Goal: Task Accomplishment & Management: Manage account settings

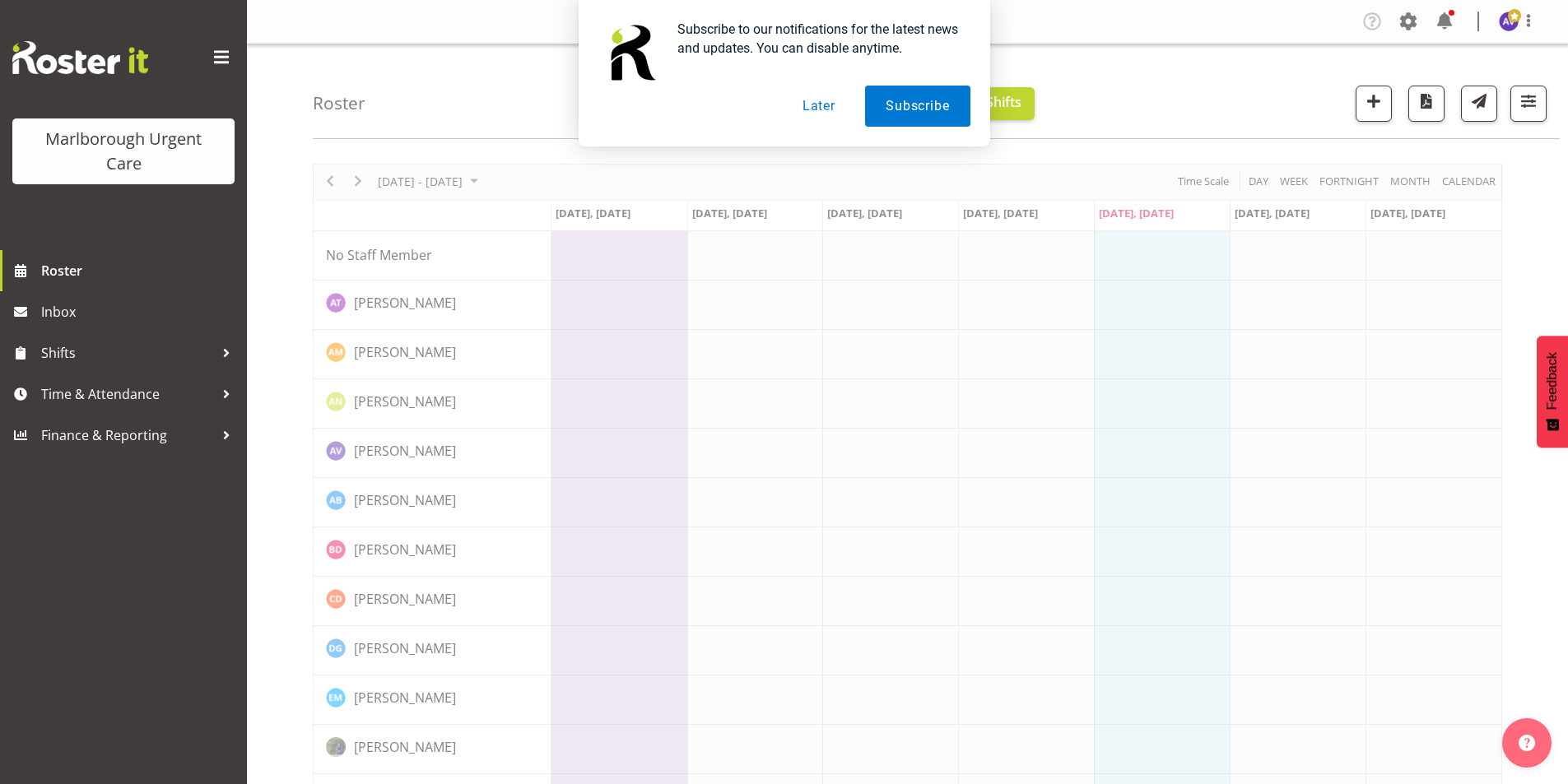
click at [820, 102] on button "Later" at bounding box center [818, 106] width 74 height 42
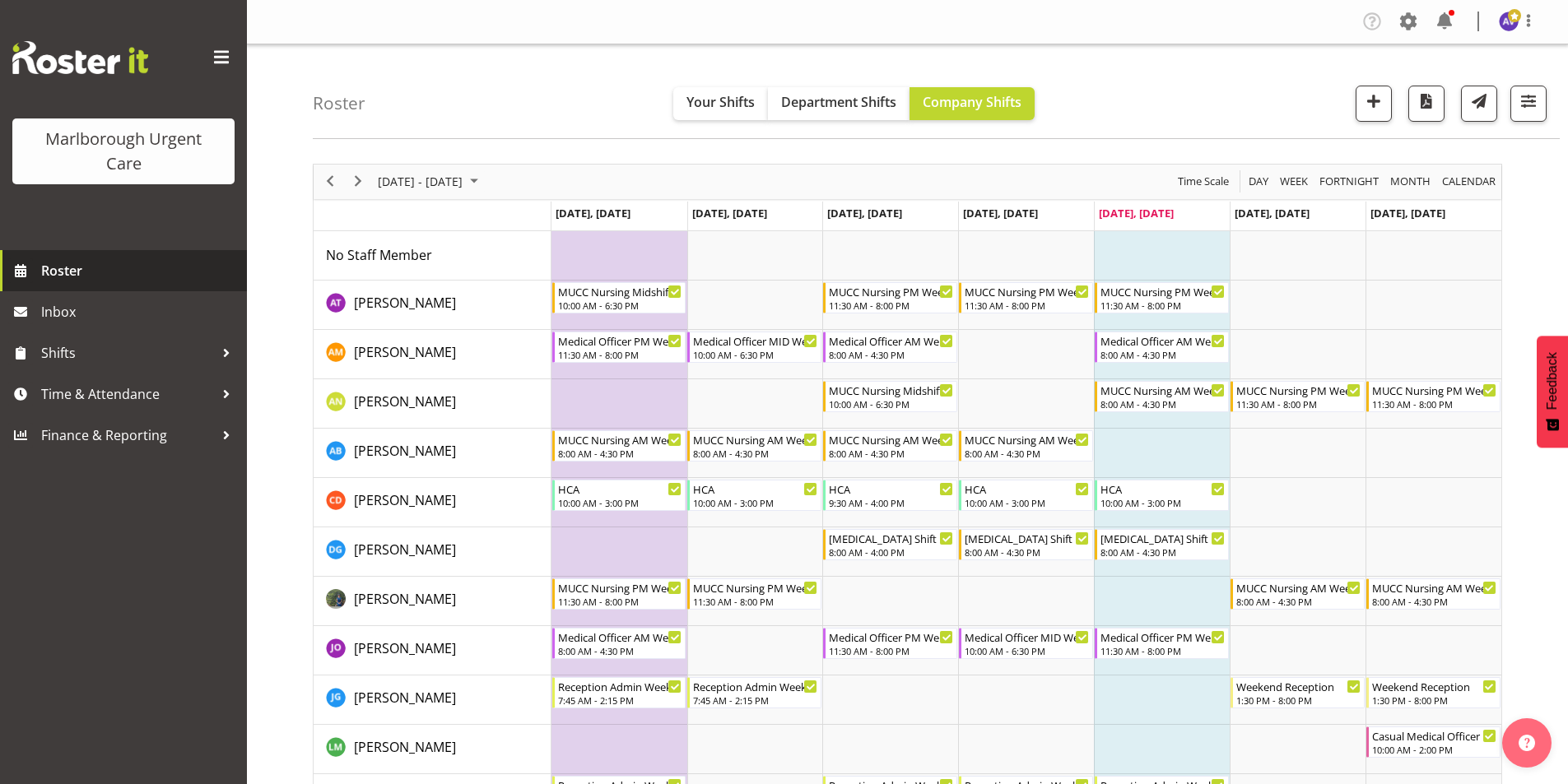
click at [60, 261] on span "Roster" at bounding box center [140, 270] width 197 height 25
click at [464, 183] on span "[DATE] - [DATE]" at bounding box center [420, 181] width 88 height 20
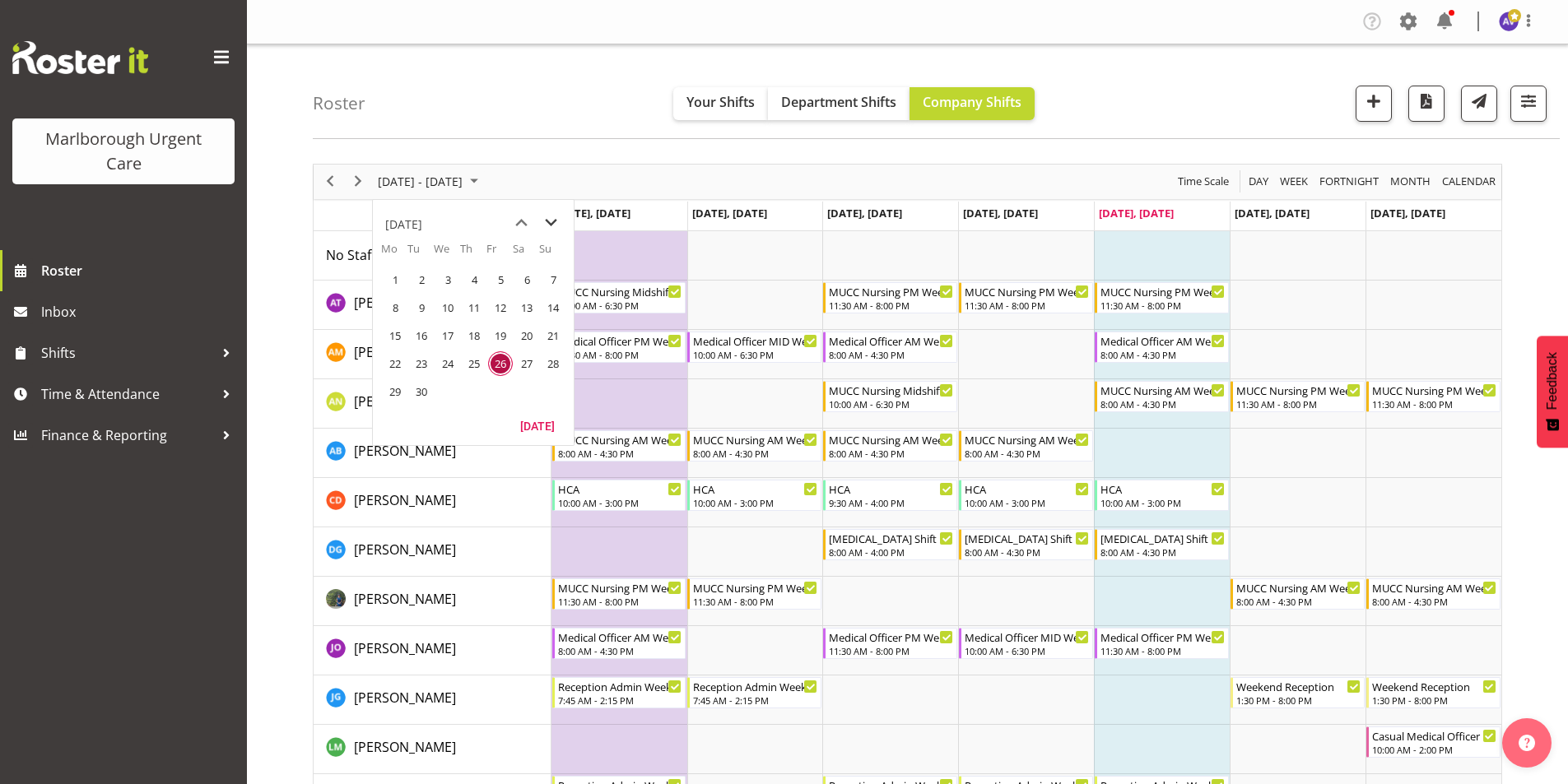
click at [548, 221] on span "next month" at bounding box center [551, 223] width 29 height 30
click at [399, 309] on span "6" at bounding box center [395, 308] width 25 height 25
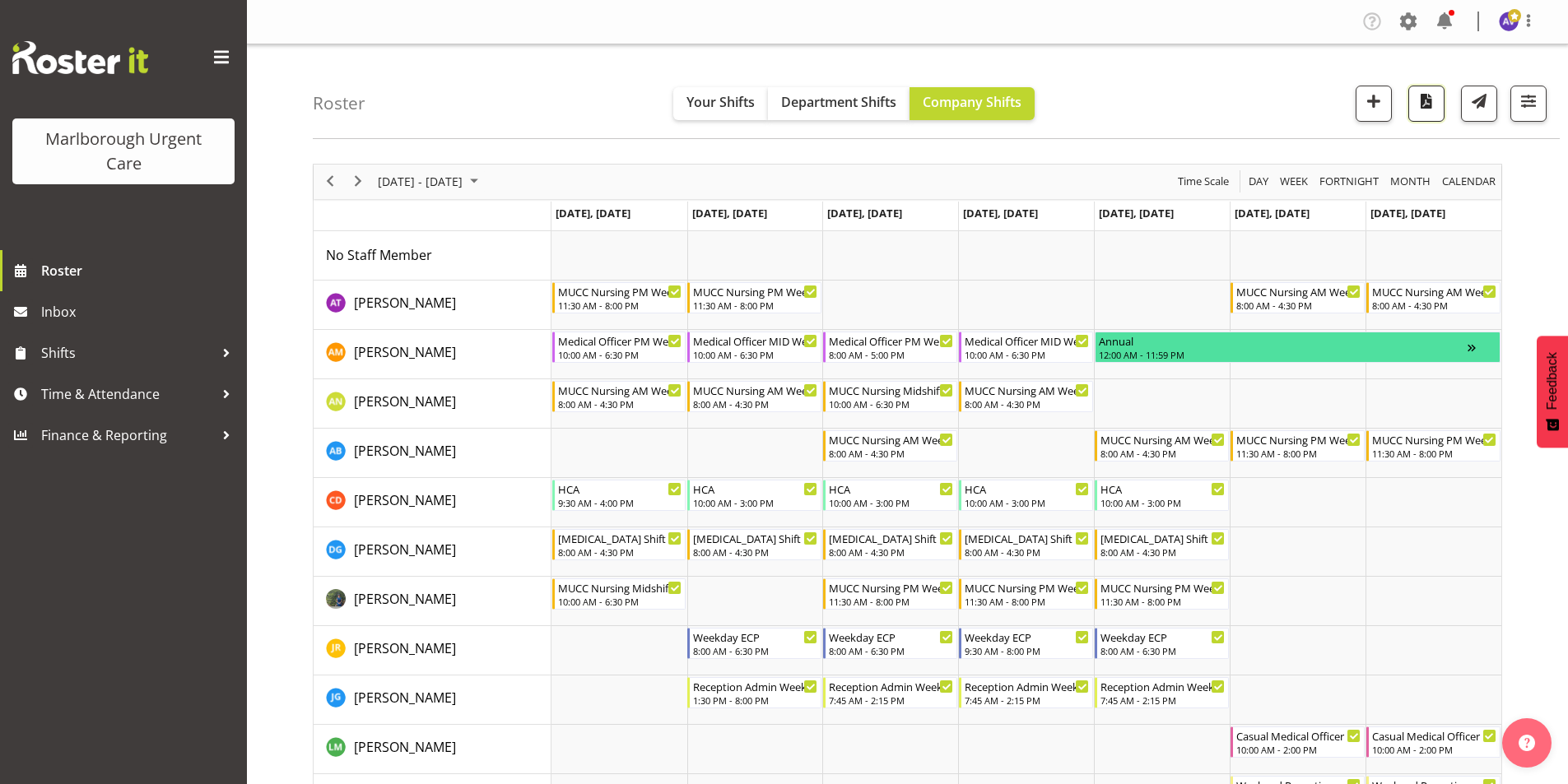
click at [1415, 99] on span "button" at bounding box center [1426, 101] width 21 height 21
click at [848, 101] on span "Department Shifts" at bounding box center [838, 102] width 115 height 18
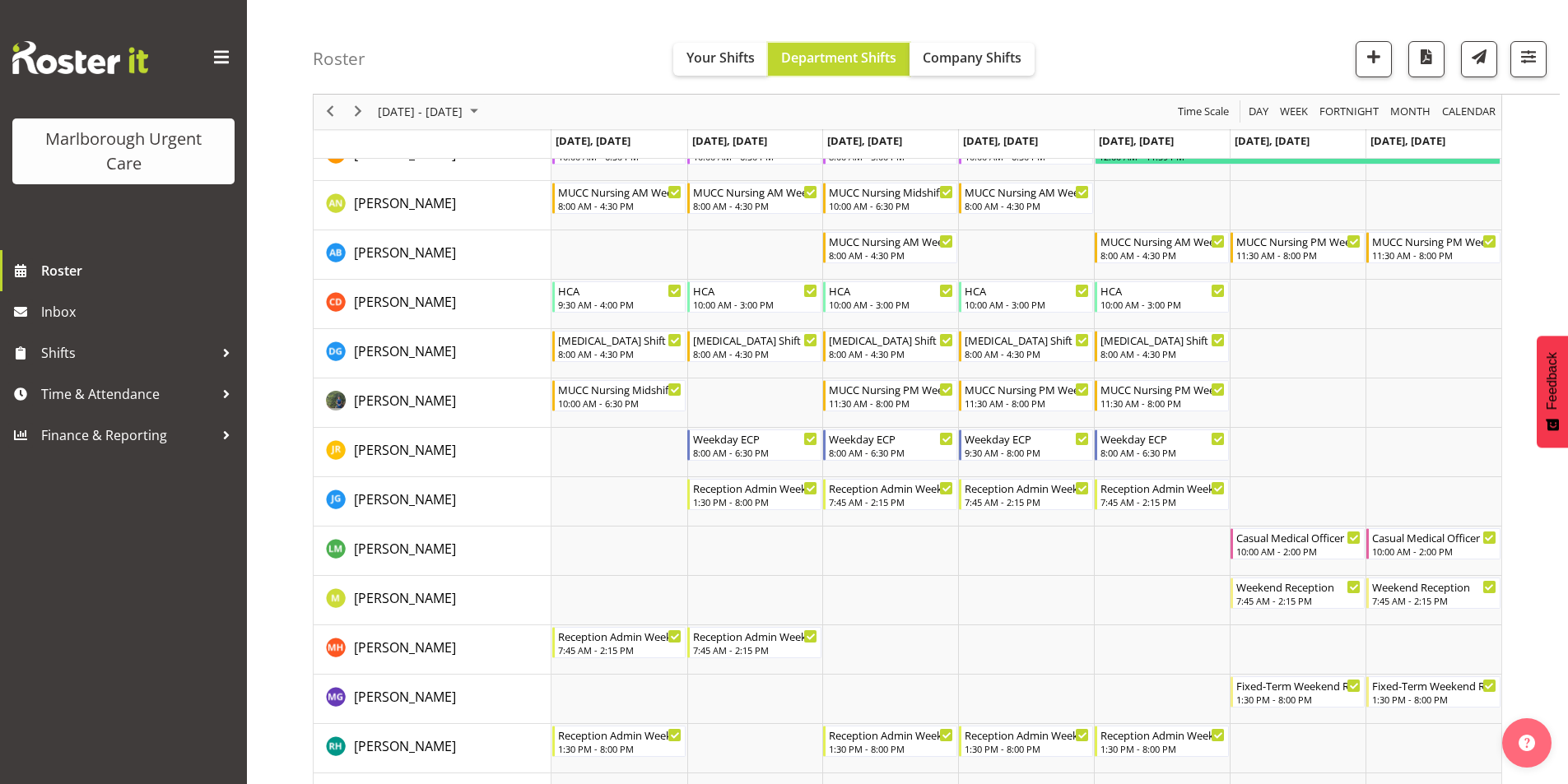
scroll to position [164, 0]
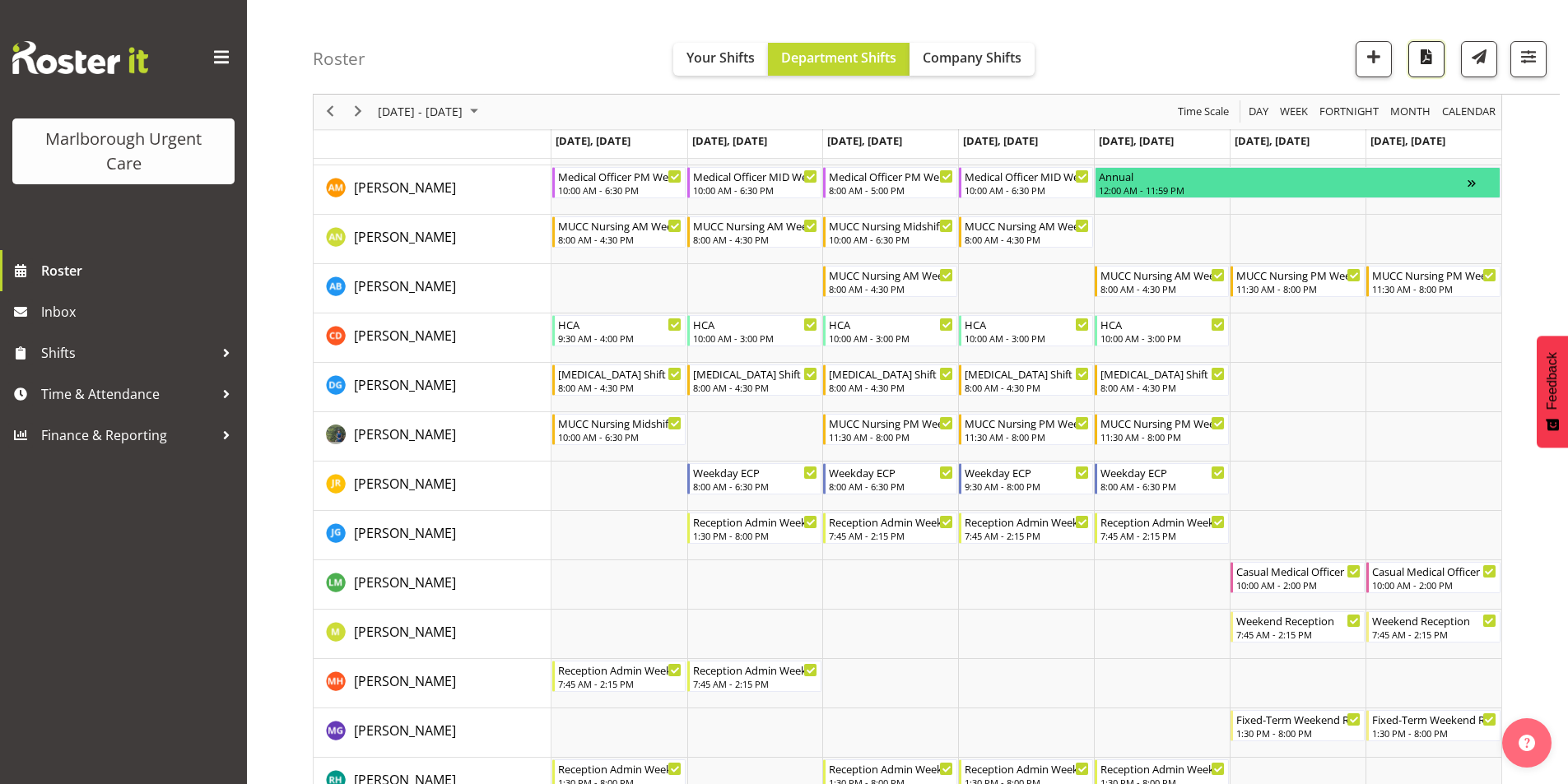
click at [1432, 52] on span "button" at bounding box center [1426, 56] width 21 height 21
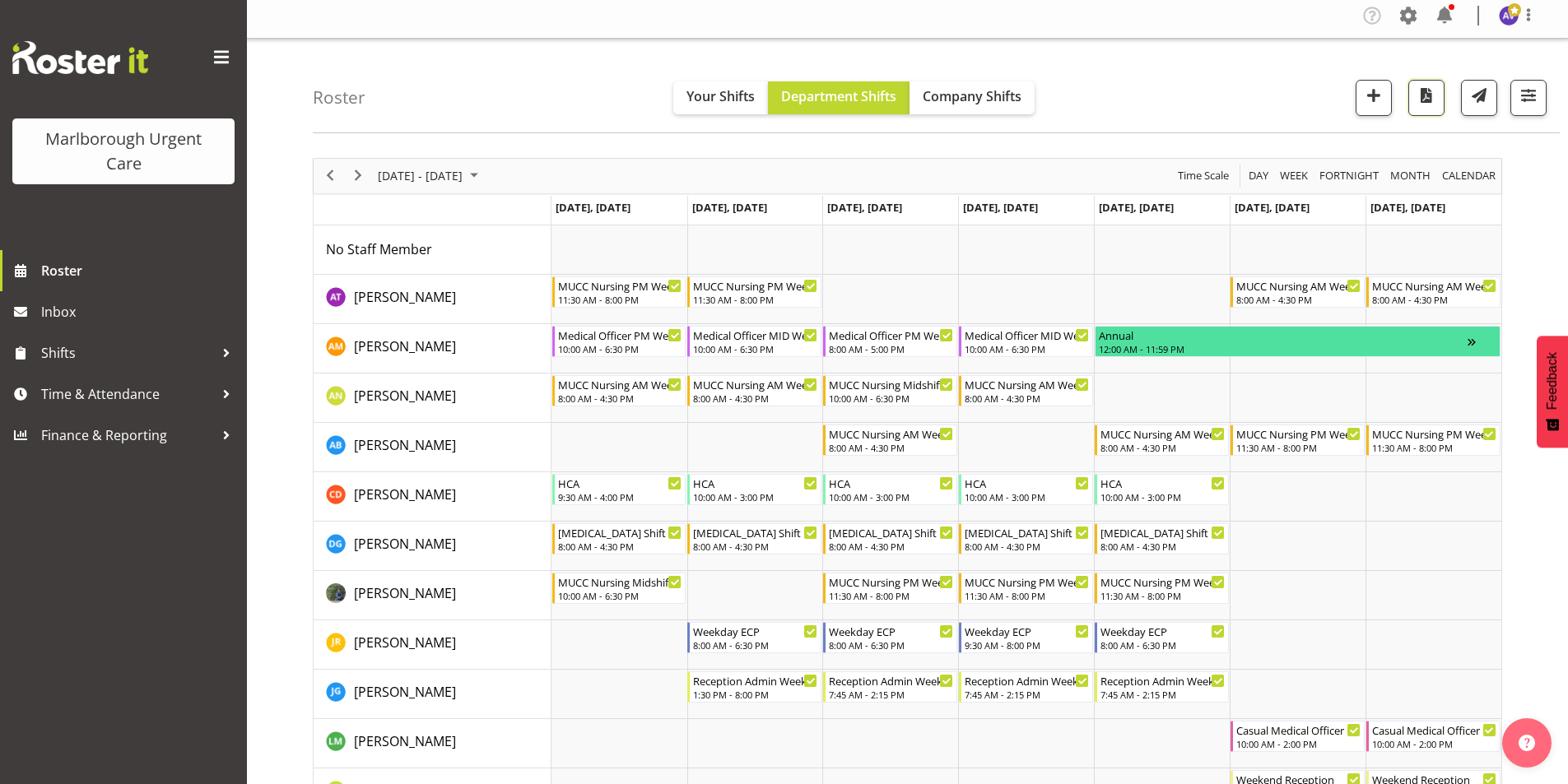
scroll to position [0, 0]
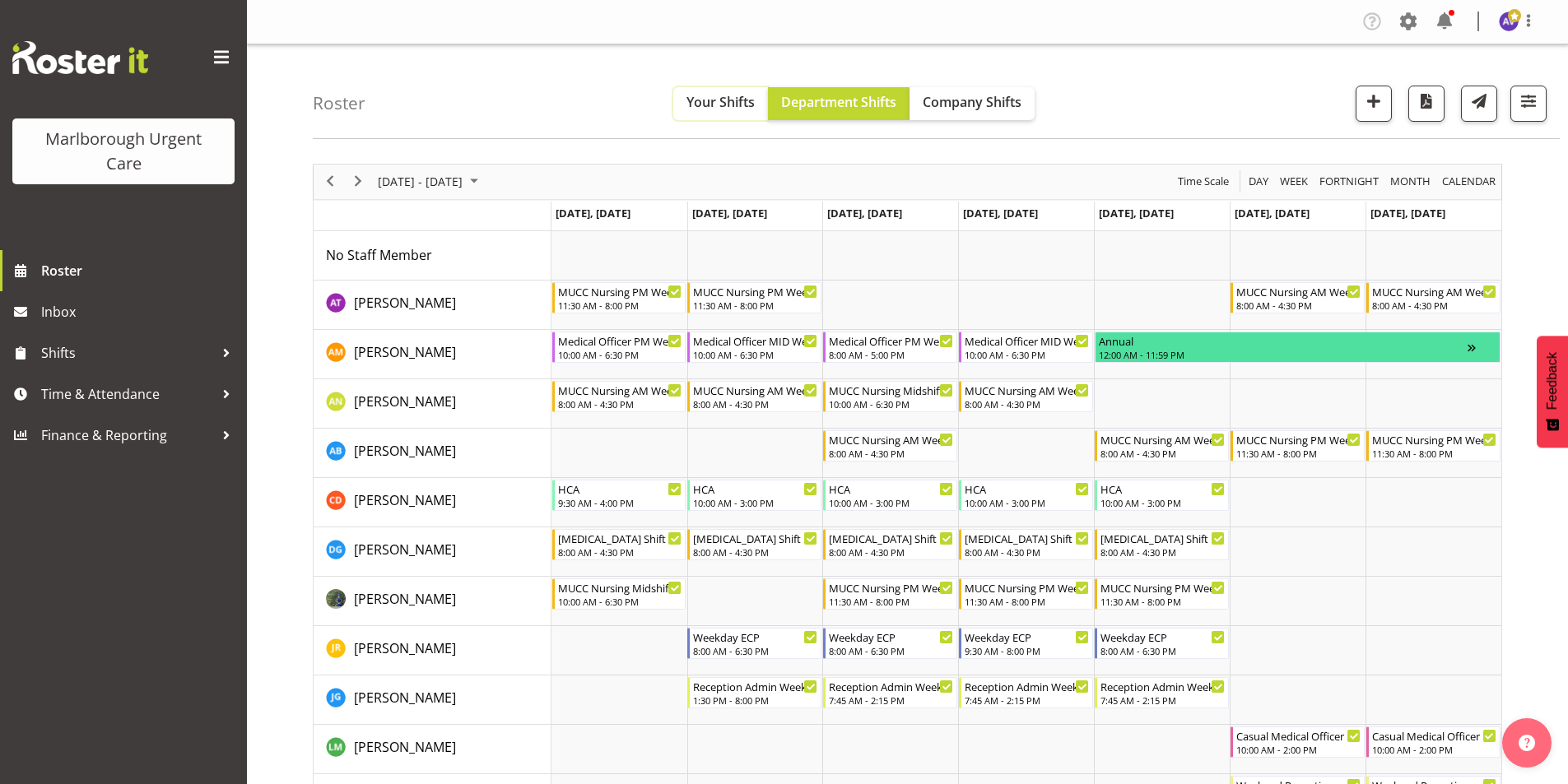
click at [734, 98] on span "Your Shifts" at bounding box center [720, 102] width 69 height 18
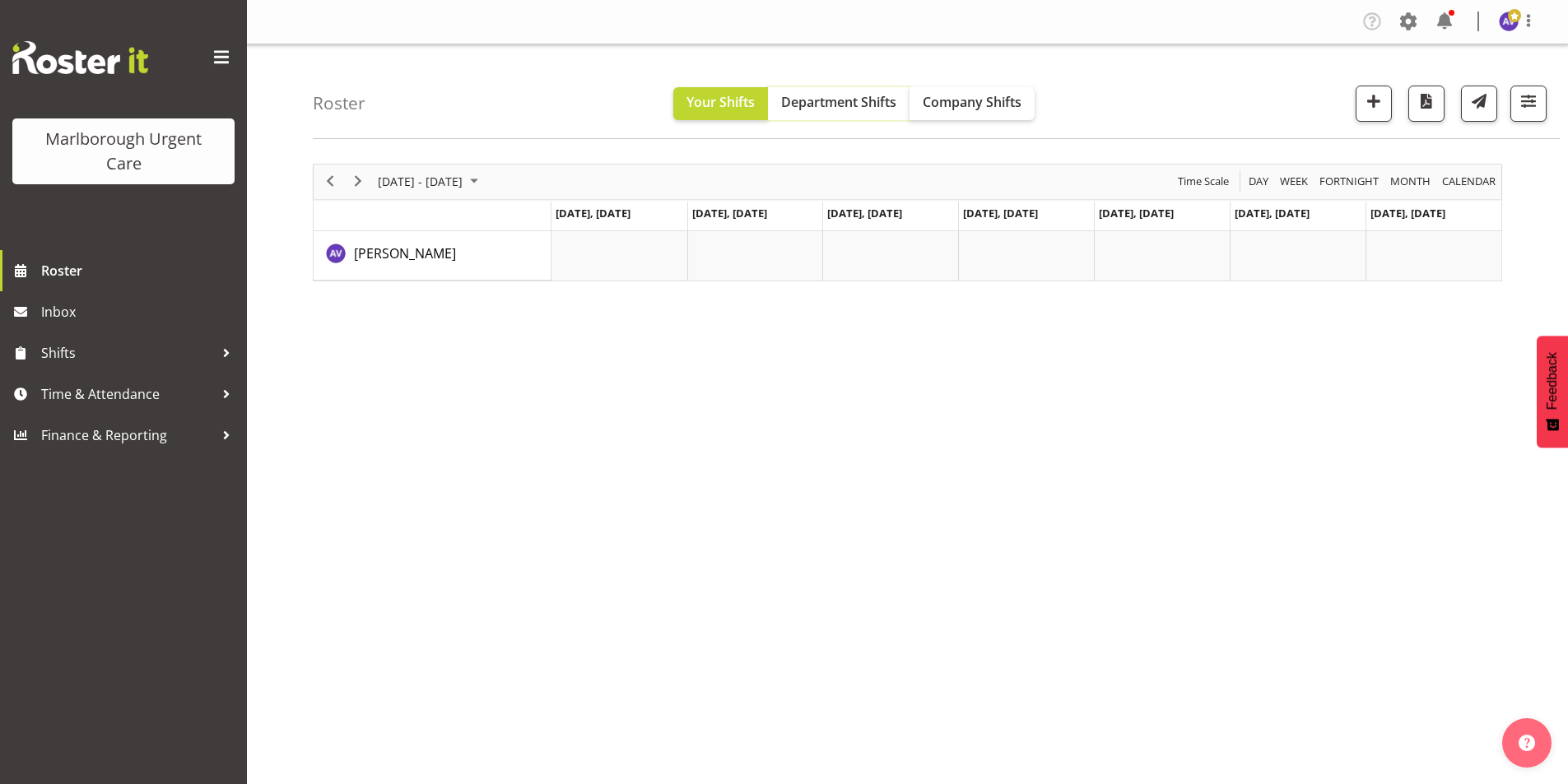
click at [832, 97] on span "Department Shifts" at bounding box center [838, 102] width 115 height 18
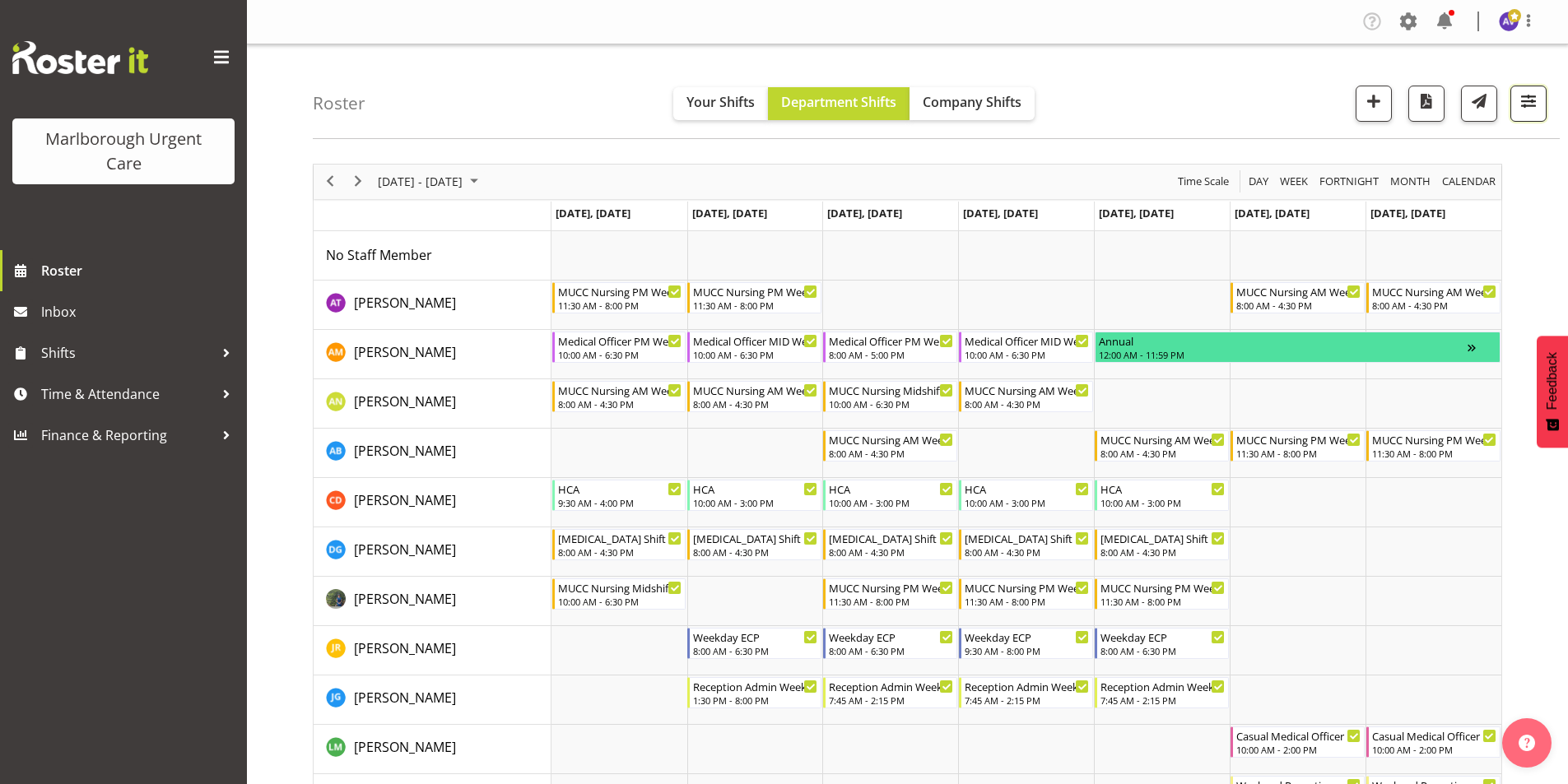
click at [1533, 99] on span "button" at bounding box center [1528, 101] width 21 height 21
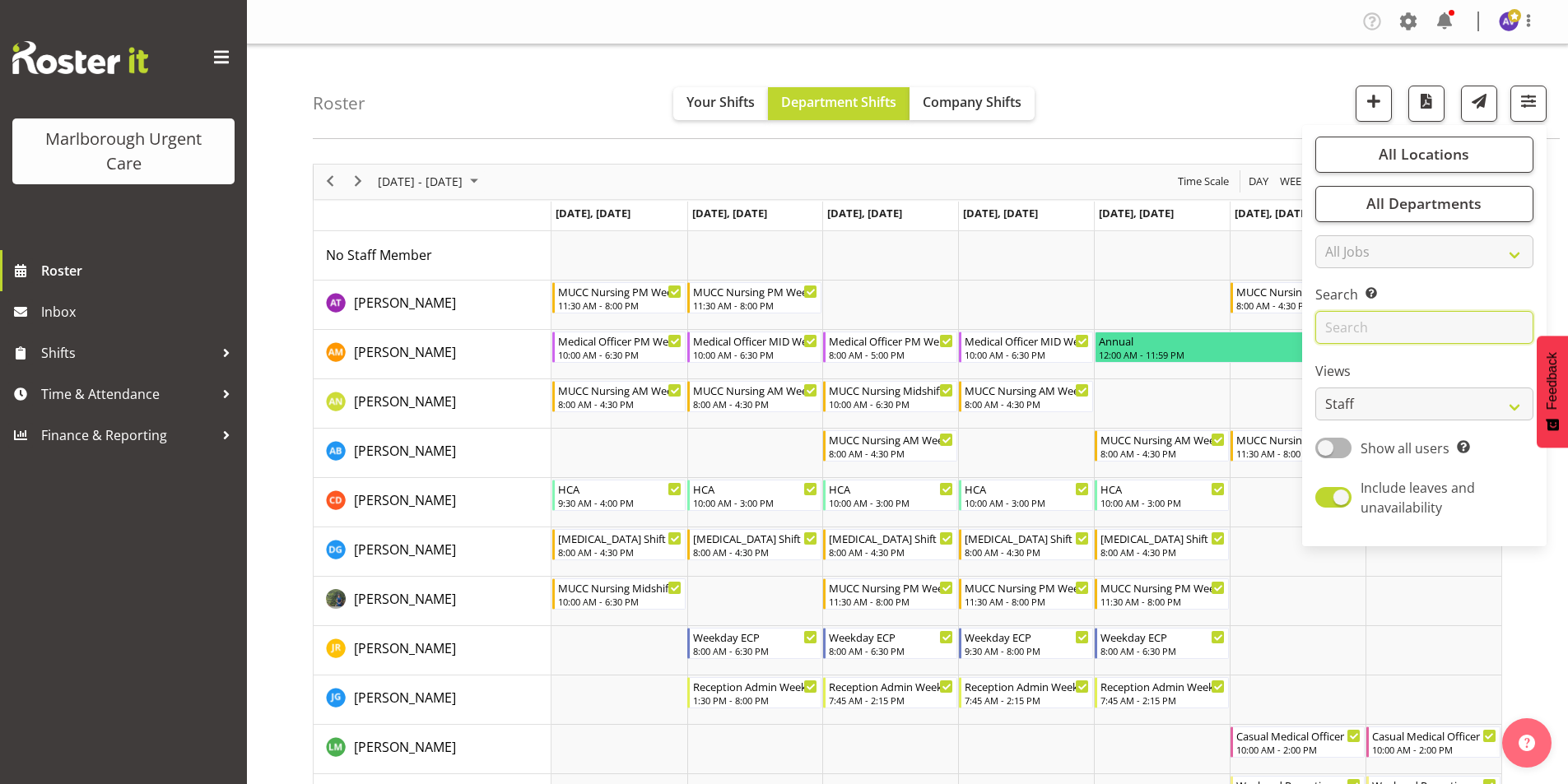
click at [1383, 329] on input "text" at bounding box center [1424, 327] width 218 height 33
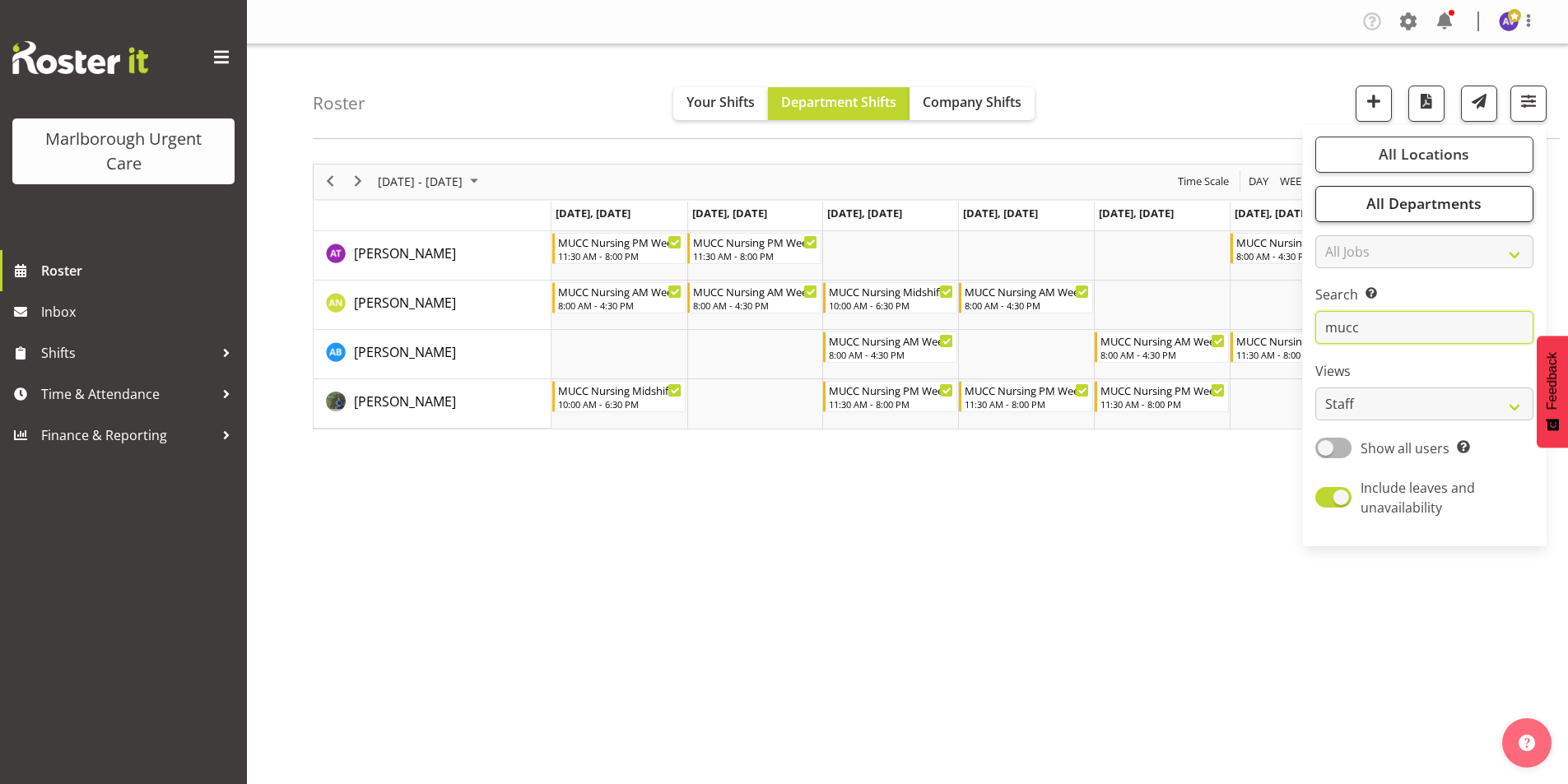
type input "mucc"
click at [1413, 202] on span "All Departments" at bounding box center [1424, 203] width 115 height 19
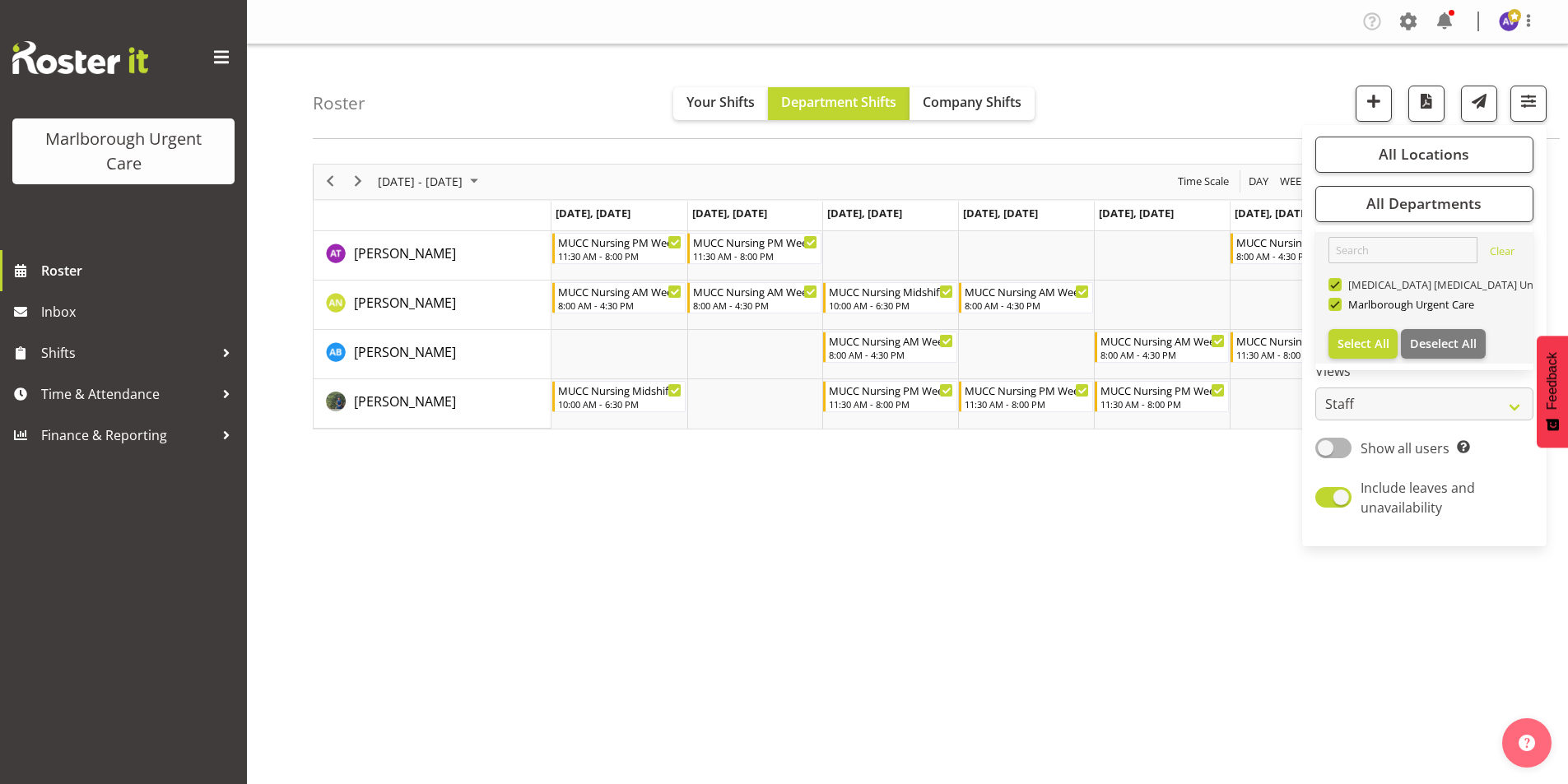
click at [1336, 281] on span at bounding box center [1335, 285] width 14 height 14
click at [1336, 281] on input "[MEDICAL_DATA] [MEDICAL_DATA] Unit" at bounding box center [1333, 284] width 11 height 11
checkbox input "false"
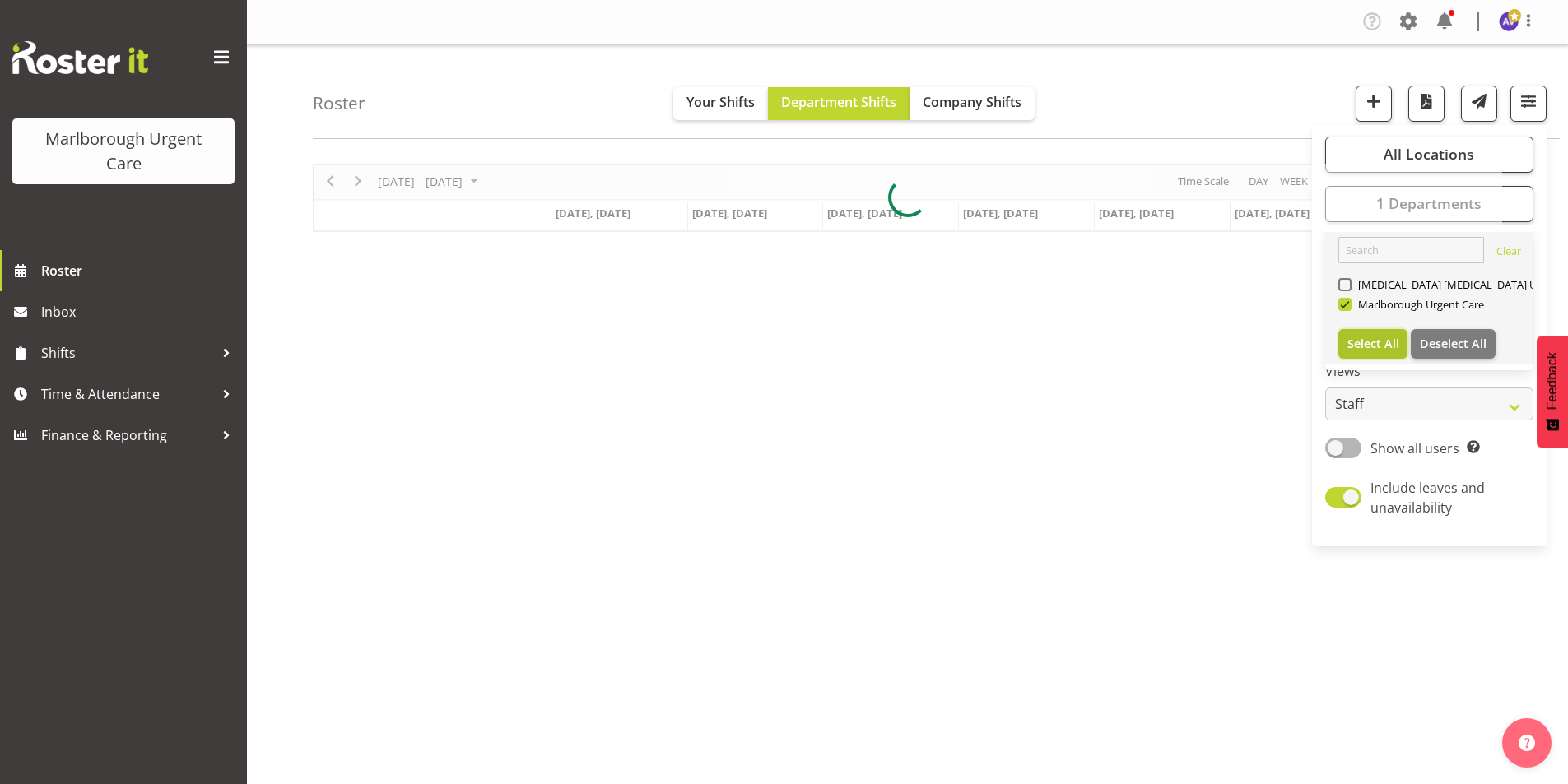
click at [1381, 340] on div "Roster Your Shifts Department Shifts Company Shifts All Locations [GEOGRAPHIC_D…" at bounding box center [907, 426] width 1321 height 765
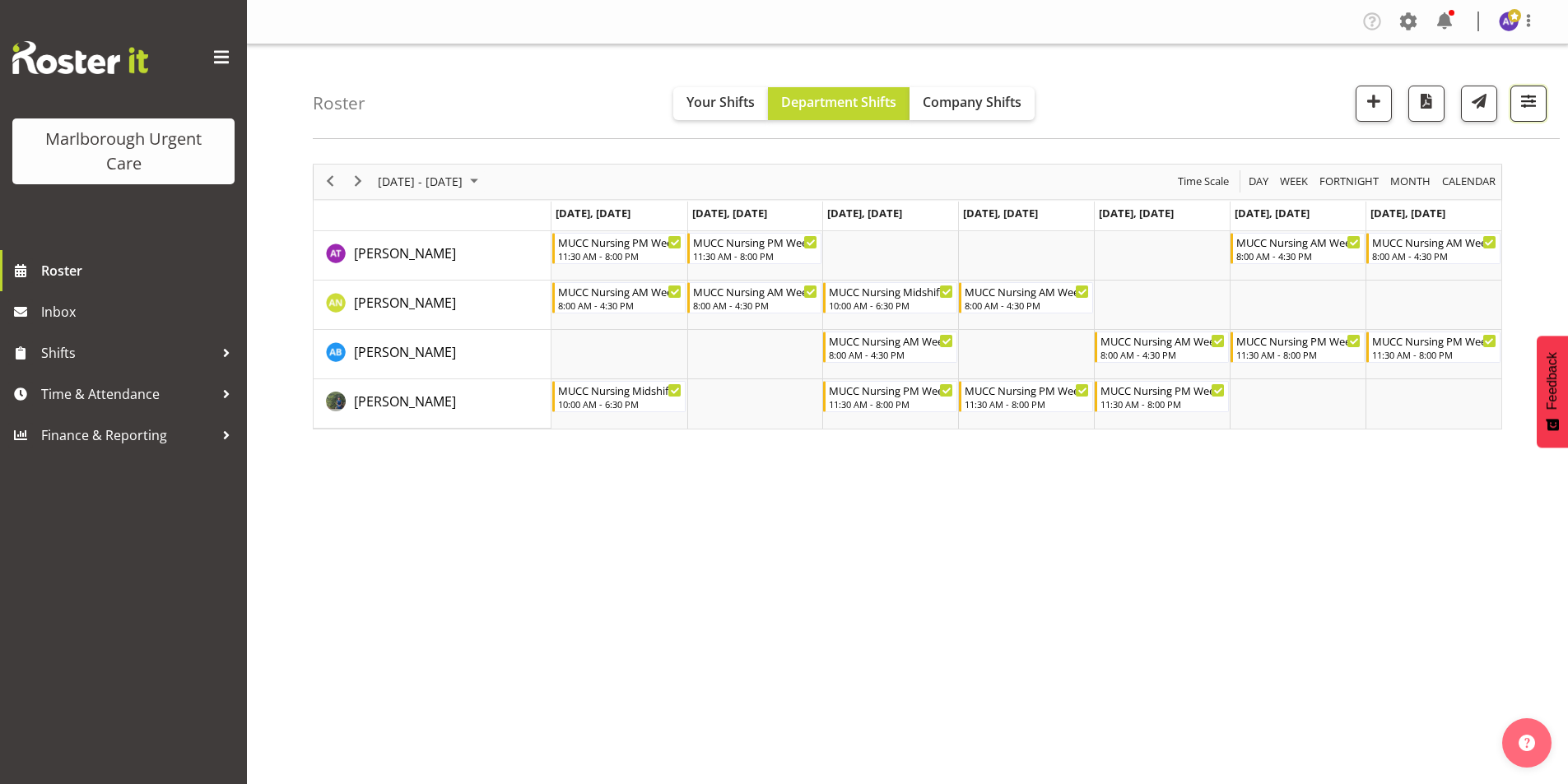
click at [1528, 108] on span "button" at bounding box center [1528, 101] width 21 height 21
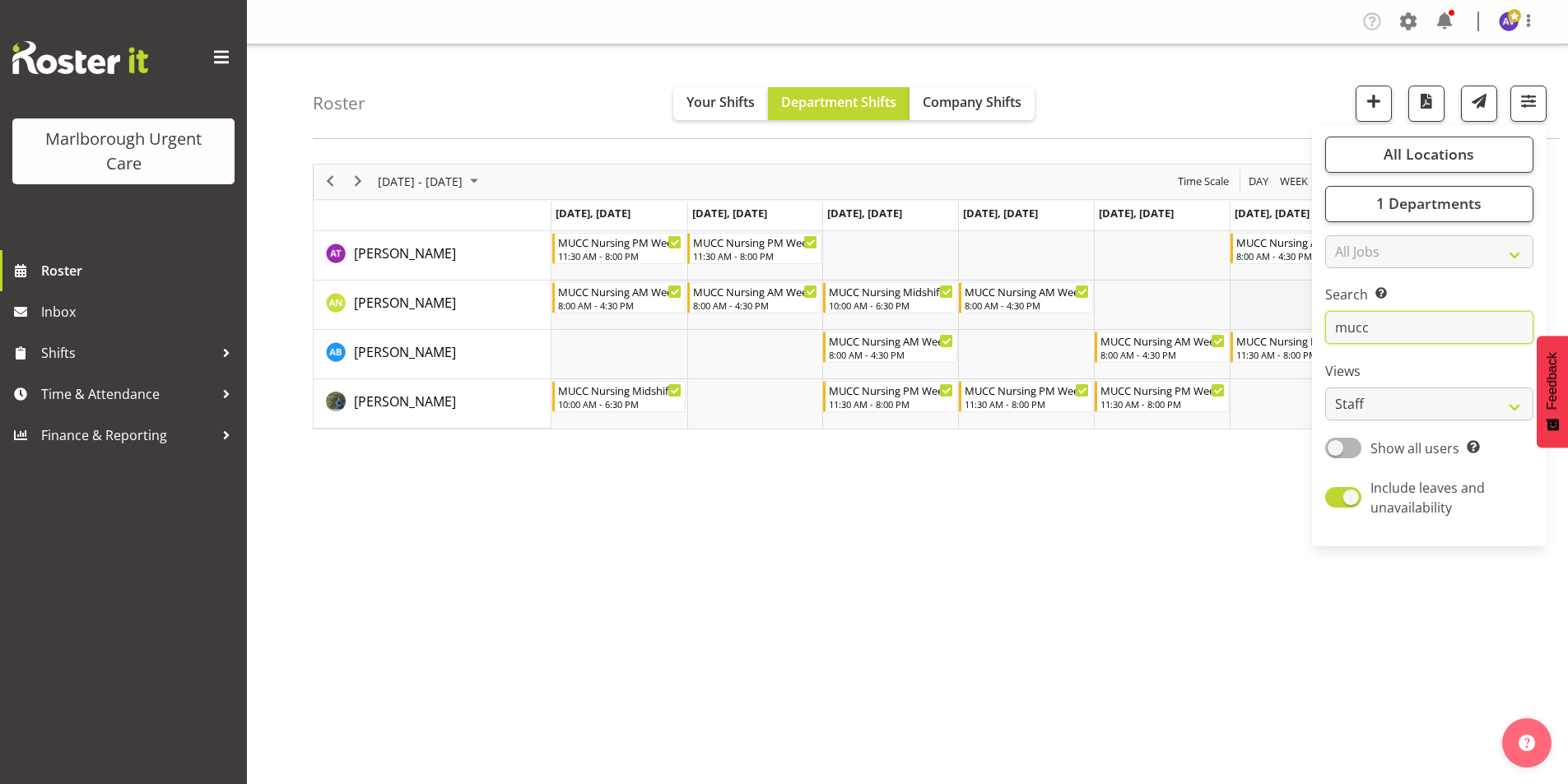
drag, startPoint x: 1388, startPoint y: 330, endPoint x: 1294, endPoint y: 328, distance: 94.0
click at [1294, 328] on div "Roster Your Shifts Department Shifts Company Shifts All Locations [GEOGRAPHIC_D…" at bounding box center [907, 426] width 1321 height 765
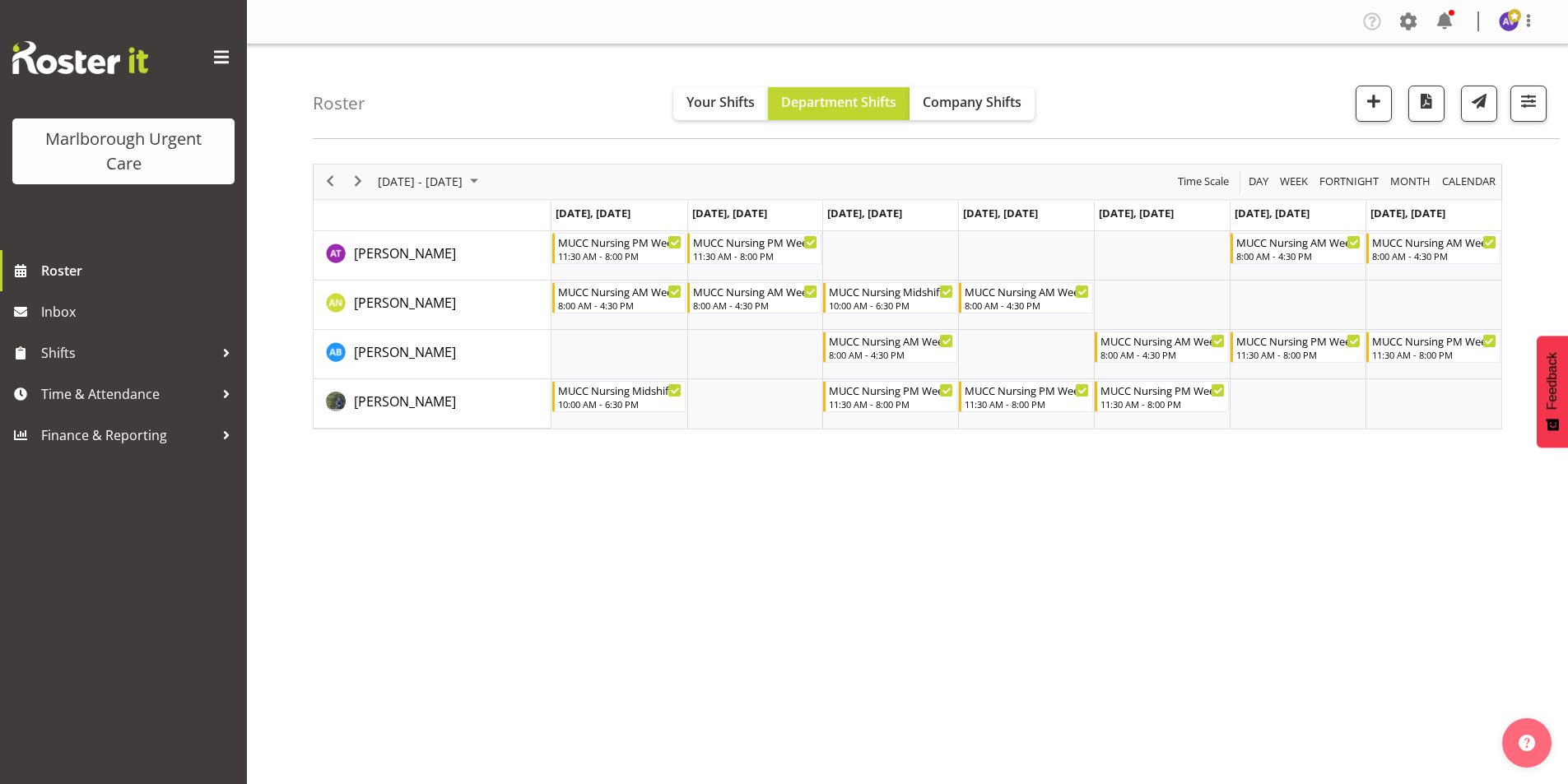
click at [1330, 474] on div "October 06 - 12, 2025 Today Day Week Fortnight Month calendar Month Agenda Time…" at bounding box center [940, 481] width 1255 height 659
click at [1533, 108] on span "button" at bounding box center [1528, 101] width 21 height 21
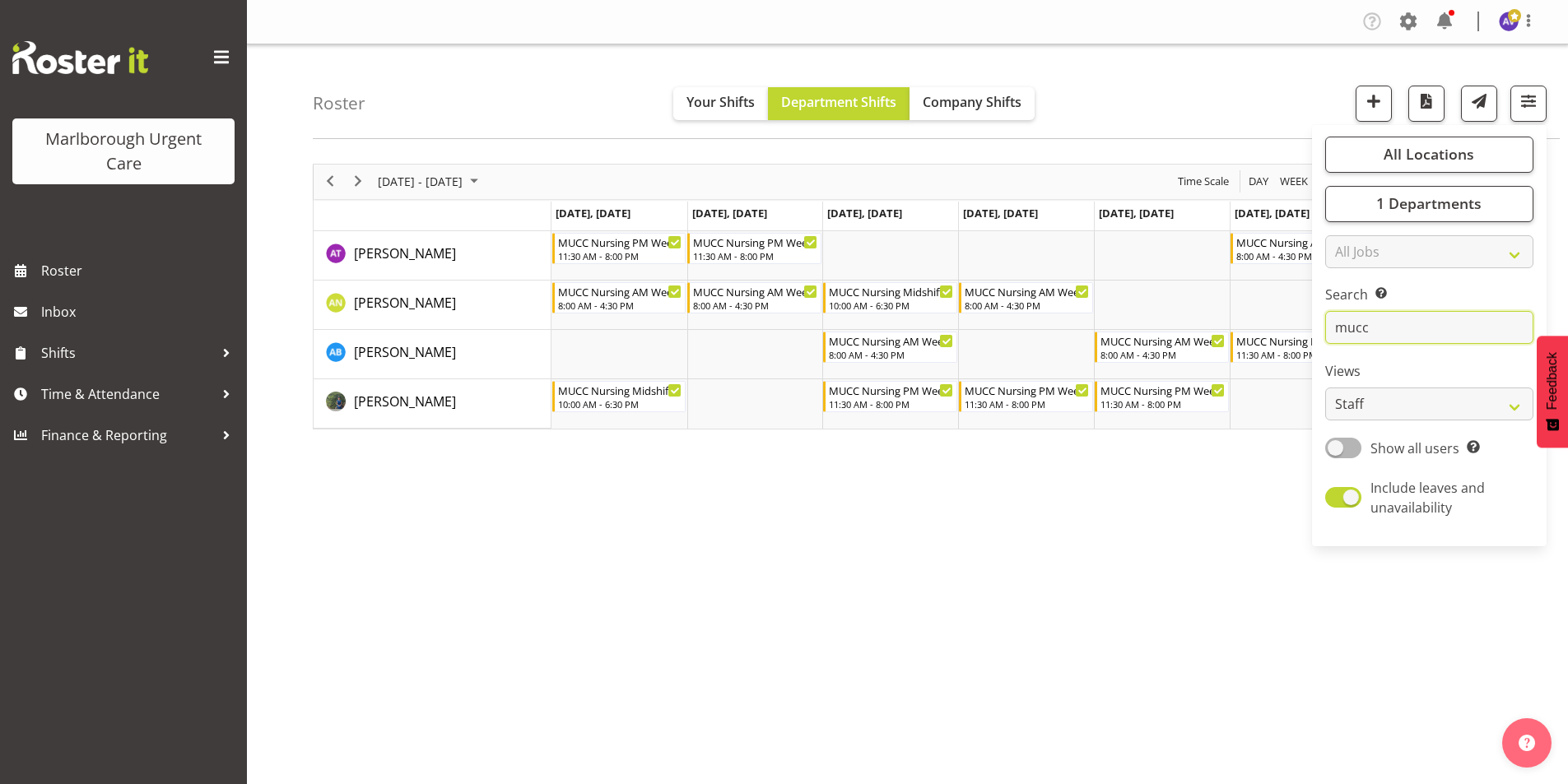
drag, startPoint x: 1362, startPoint y: 337, endPoint x: 1278, endPoint y: 331, distance: 84.2
click at [1278, 331] on div "Roster Your Shifts Department Shifts Company Shifts All Locations [GEOGRAPHIC_D…" at bounding box center [907, 426] width 1321 height 765
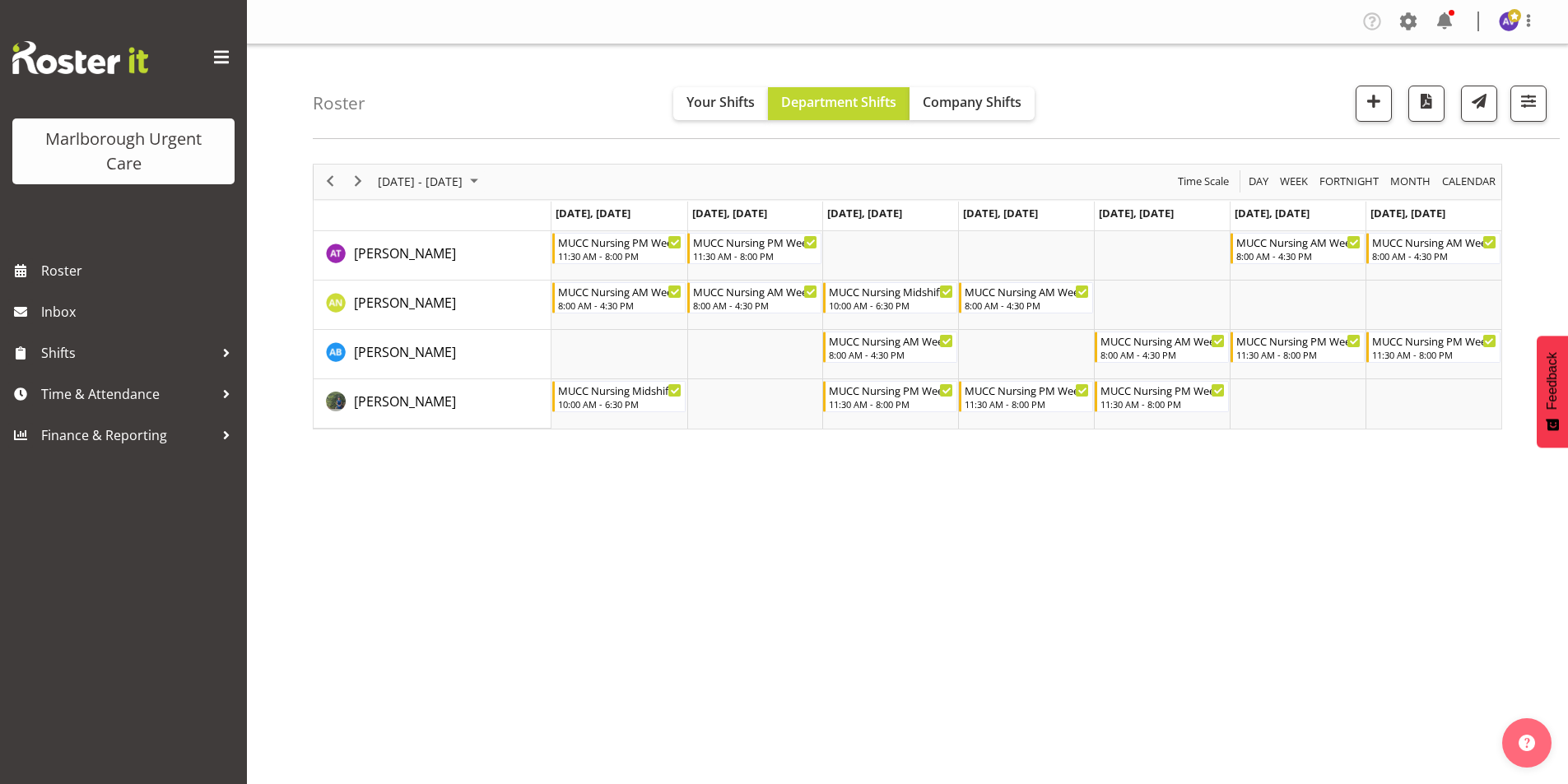
click at [1530, 197] on div "[DATE] - [DATE] [DATE] Day Week Fortnight Month calendar Month Agenda Time Scal…" at bounding box center [940, 481] width 1255 height 659
click at [389, 182] on span "[DATE] - [DATE]" at bounding box center [420, 181] width 88 height 20
click at [396, 331] on span "13" at bounding box center [395, 336] width 25 height 25
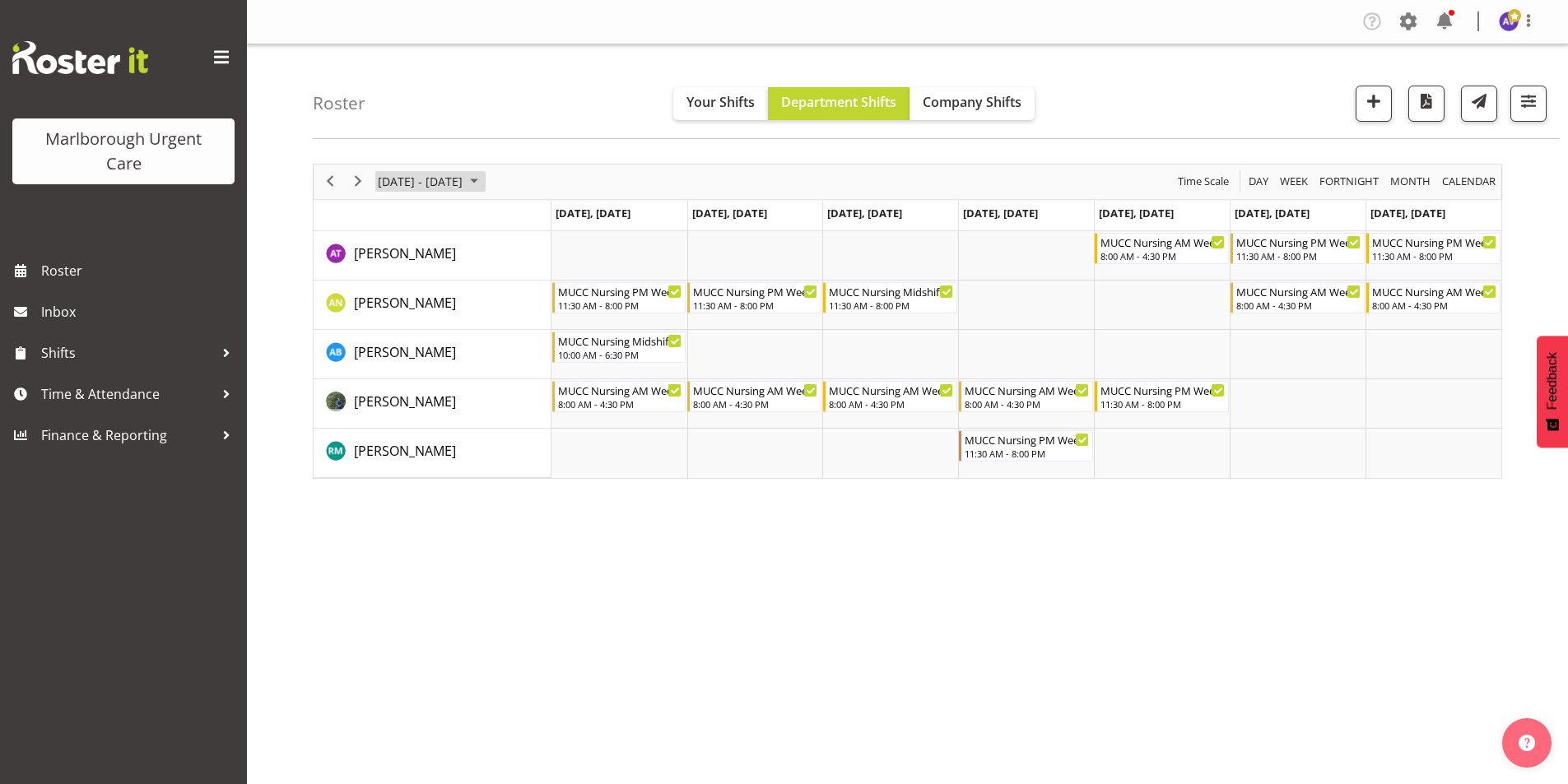
click at [431, 183] on span "[DATE] - [DATE]" at bounding box center [420, 181] width 88 height 20
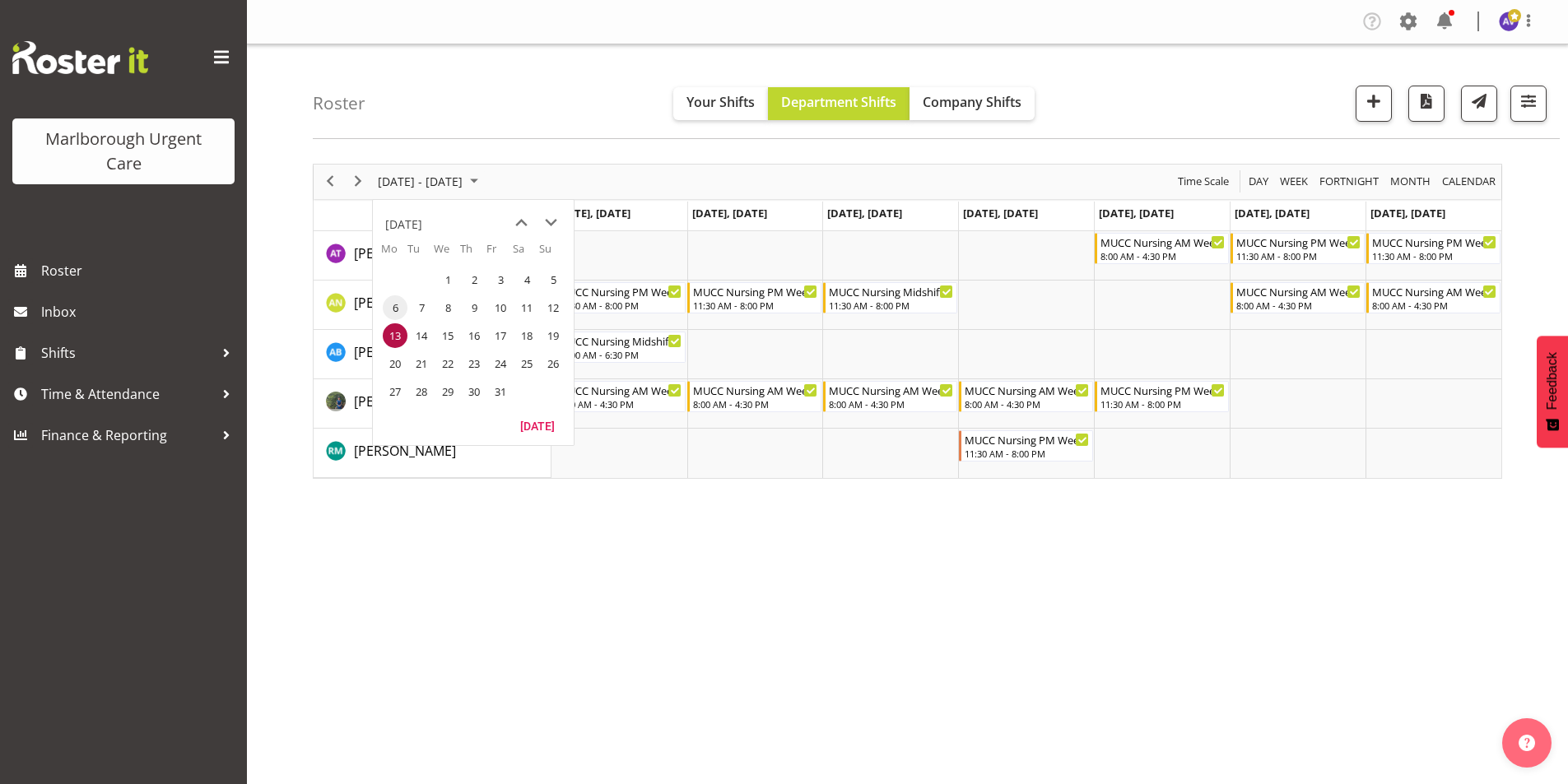
click at [398, 305] on span "6" at bounding box center [395, 308] width 25 height 25
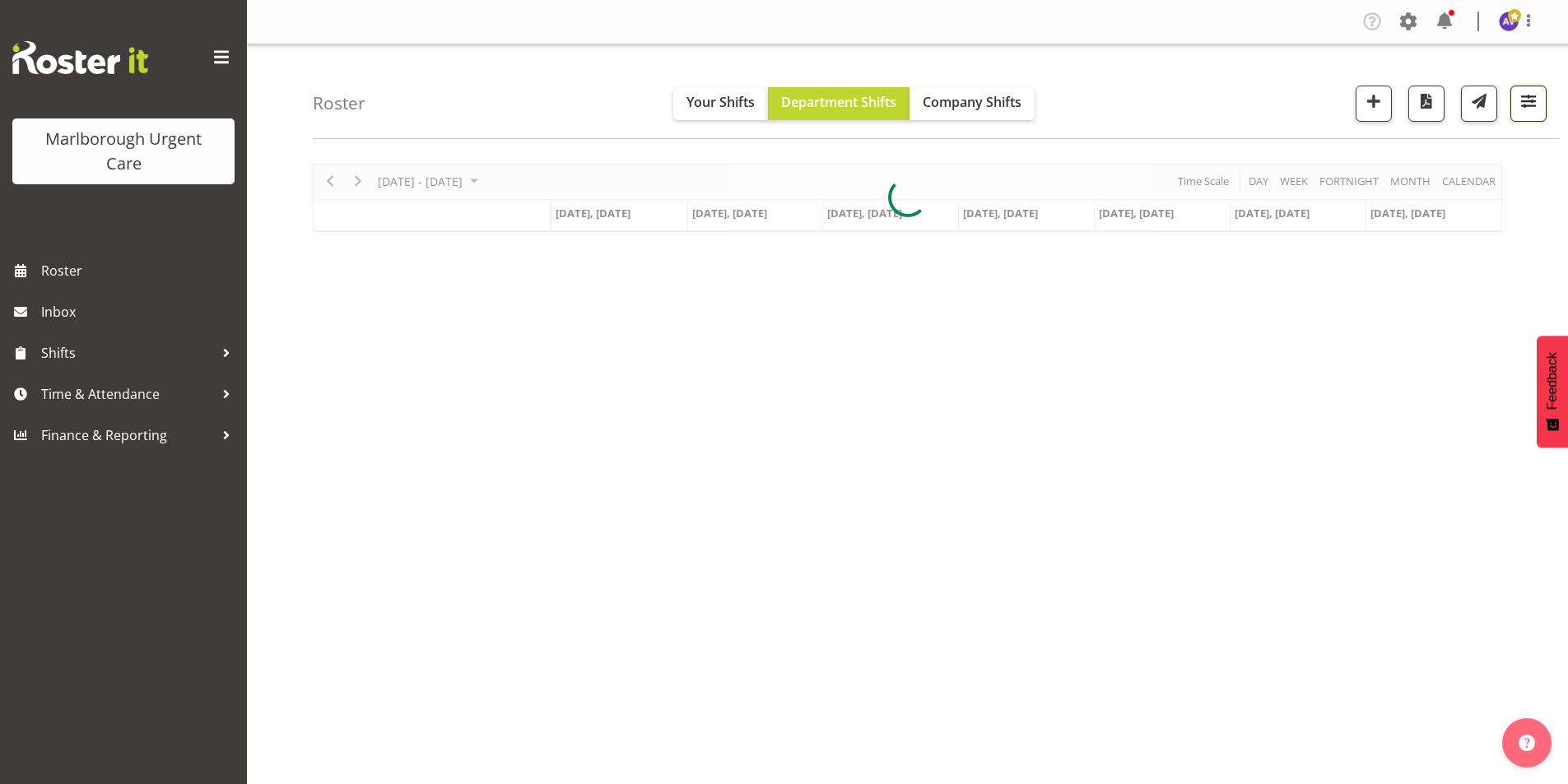
click at [1528, 100] on span "button" at bounding box center [1528, 101] width 21 height 21
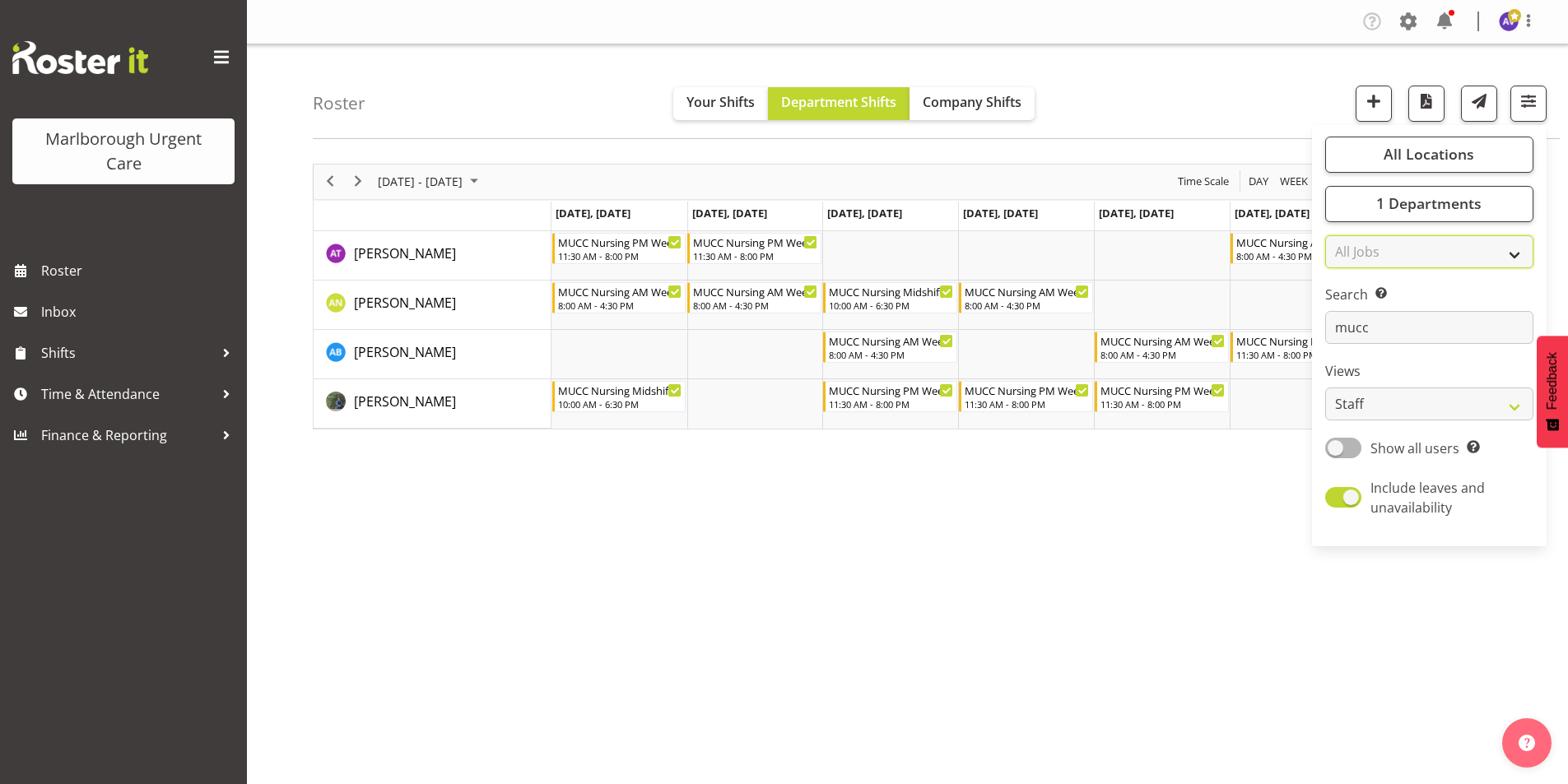
click at [1404, 254] on select "All Jobs All Jobs" at bounding box center [1429, 252] width 209 height 33
click at [1339, 450] on span at bounding box center [1343, 448] width 36 height 20
click at [1336, 450] on input "Show all users Show only rostered employees" at bounding box center [1330, 448] width 11 height 11
checkbox input "true"
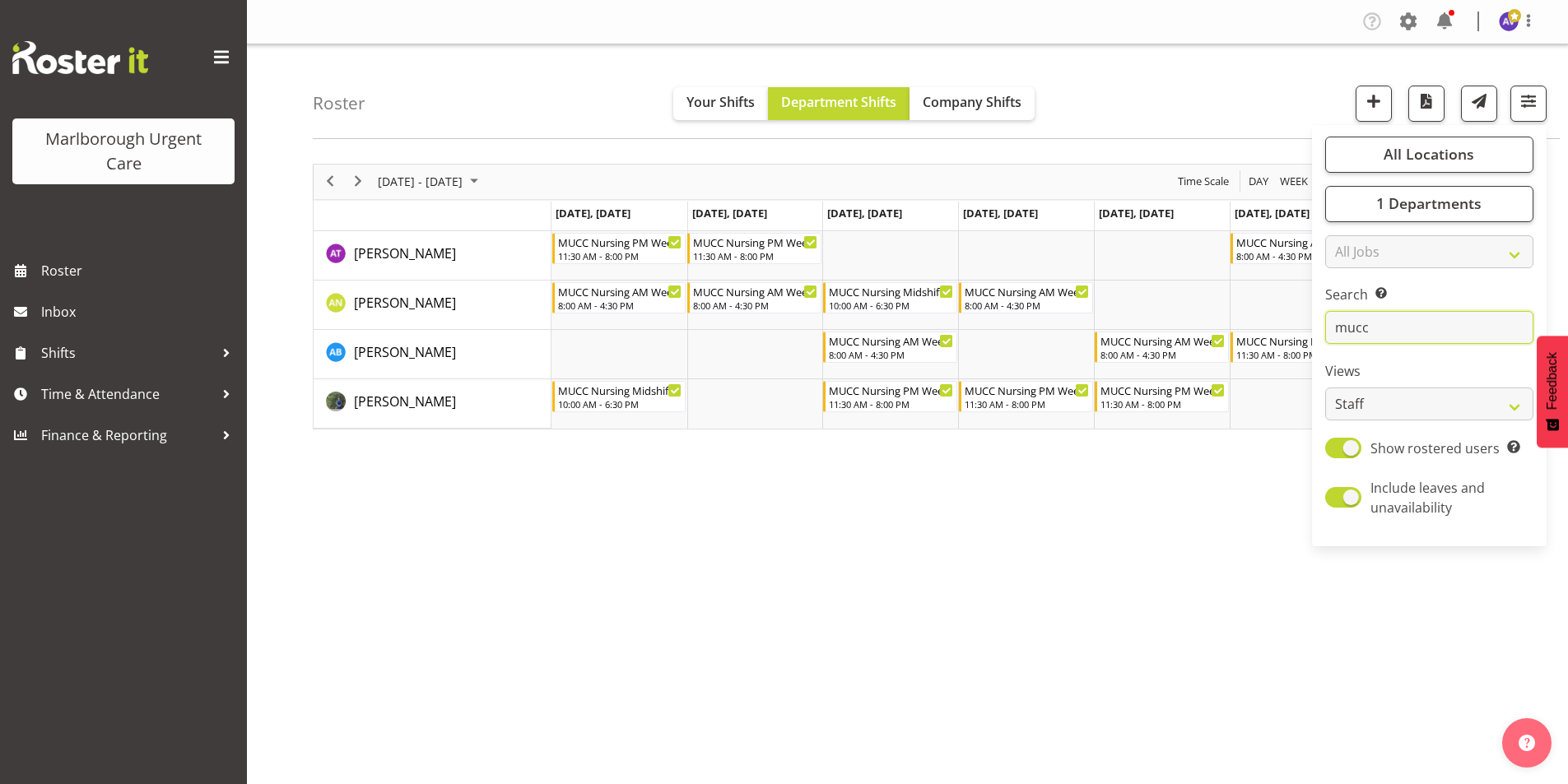
click at [1369, 331] on input "mucc" at bounding box center [1429, 327] width 209 height 33
type input "m"
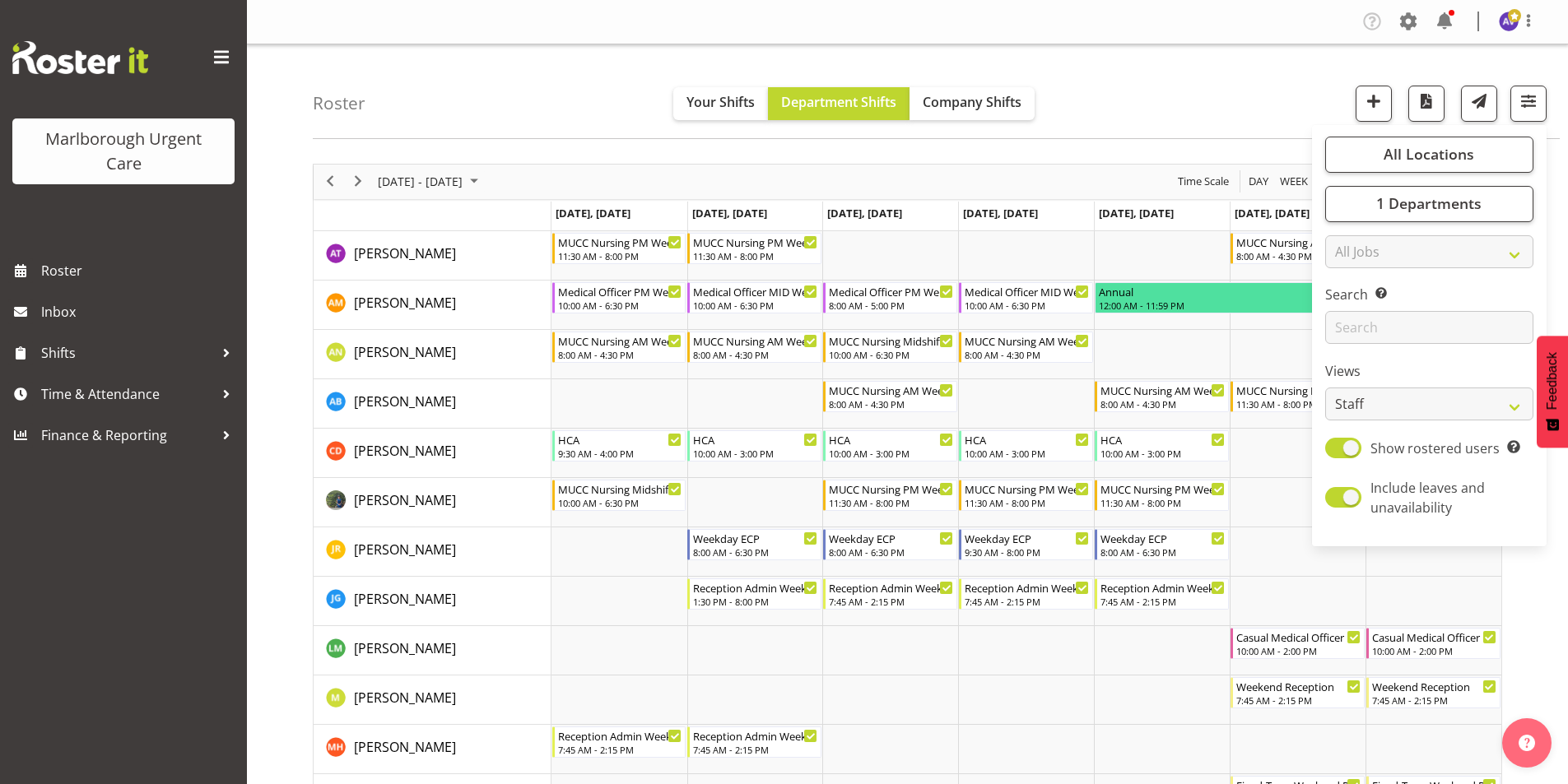
click at [1184, 113] on div "Roster Your Shifts Department Shifts Company Shifts All Locations [GEOGRAPHIC_D…" at bounding box center [936, 92] width 1247 height 95
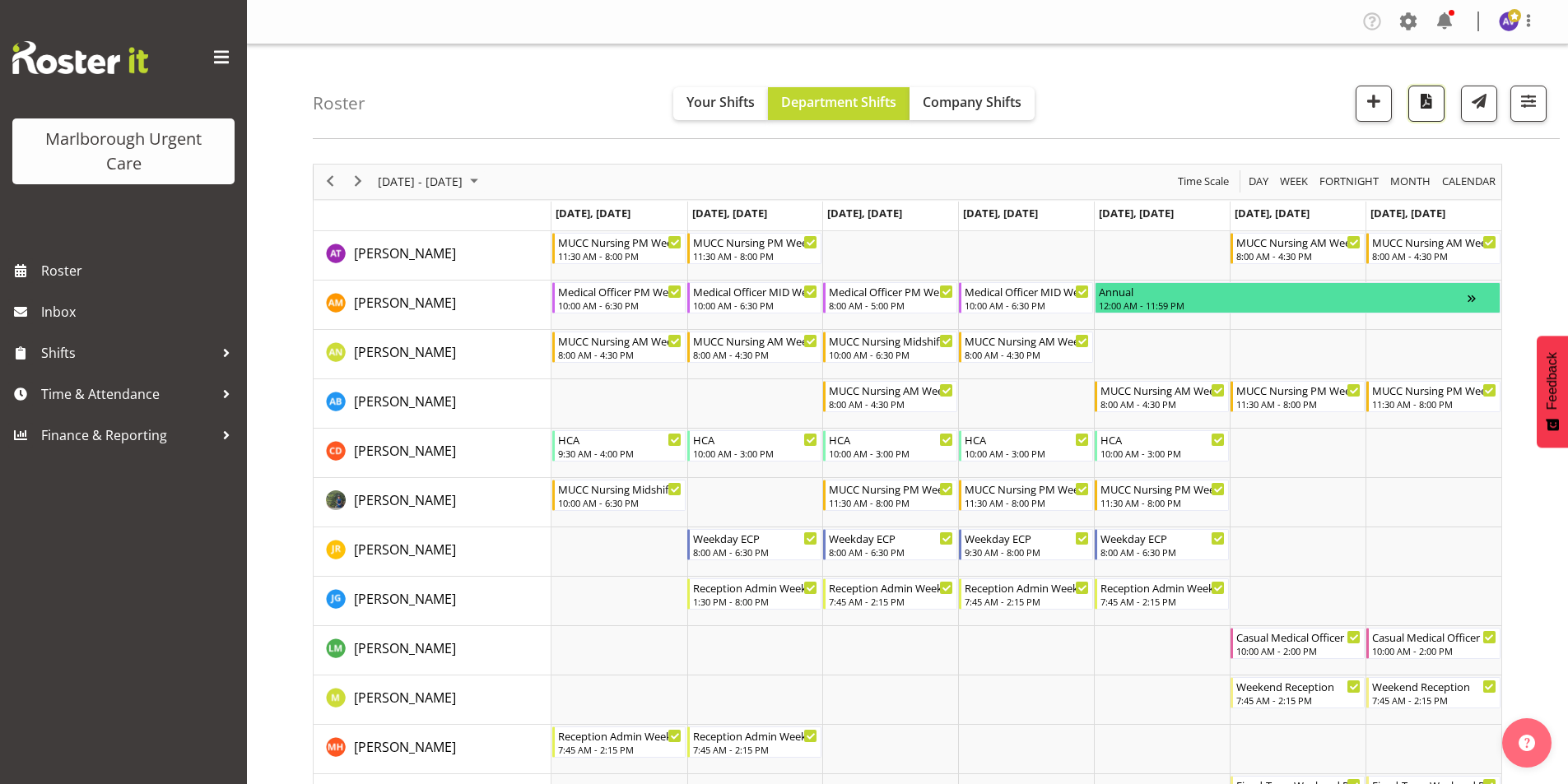
click at [1419, 106] on span "button" at bounding box center [1426, 101] width 21 height 21
click at [1528, 97] on span "button" at bounding box center [1528, 101] width 21 height 21
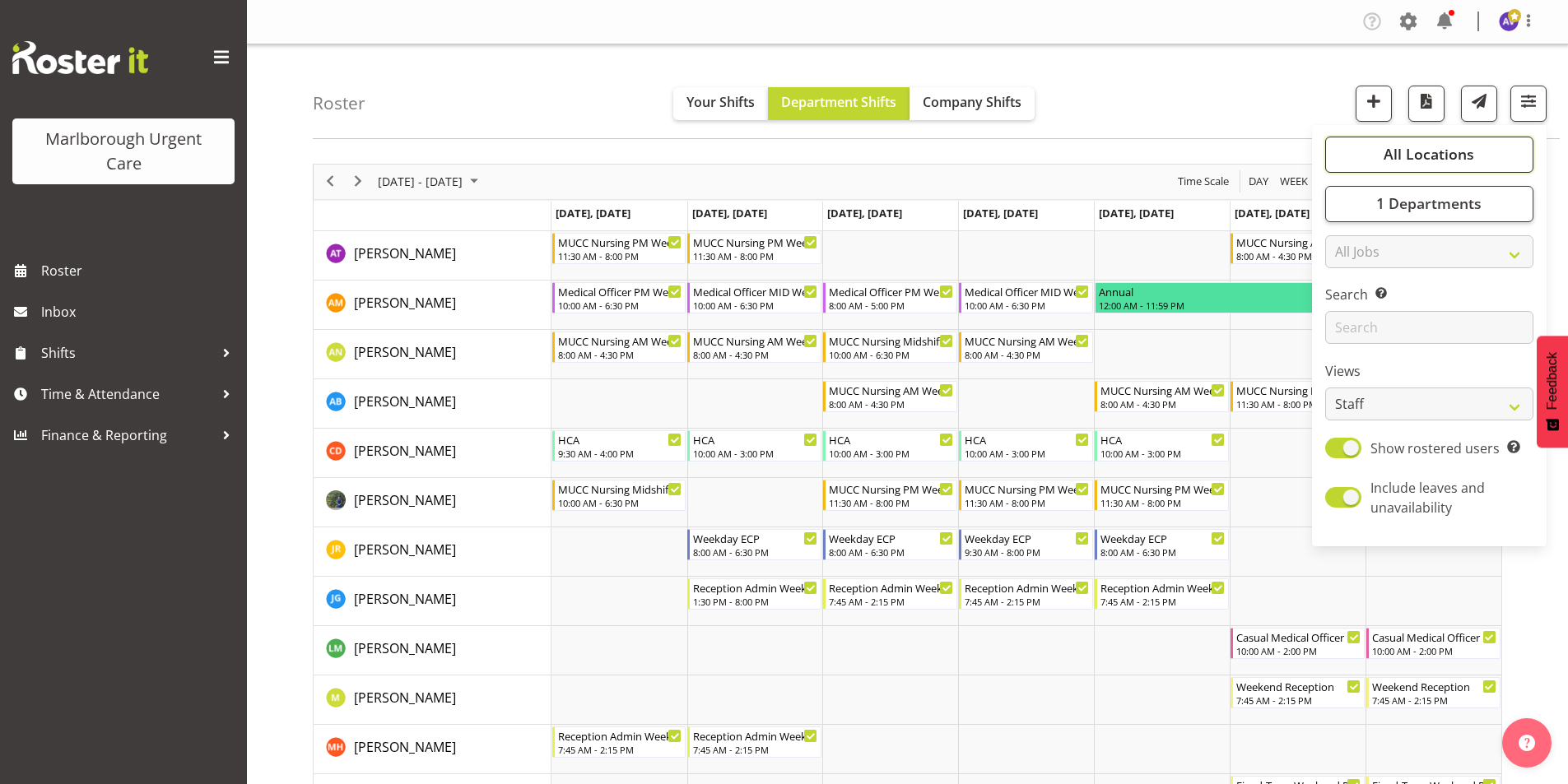
click at [1428, 164] on button "All Locations" at bounding box center [1429, 154] width 209 height 36
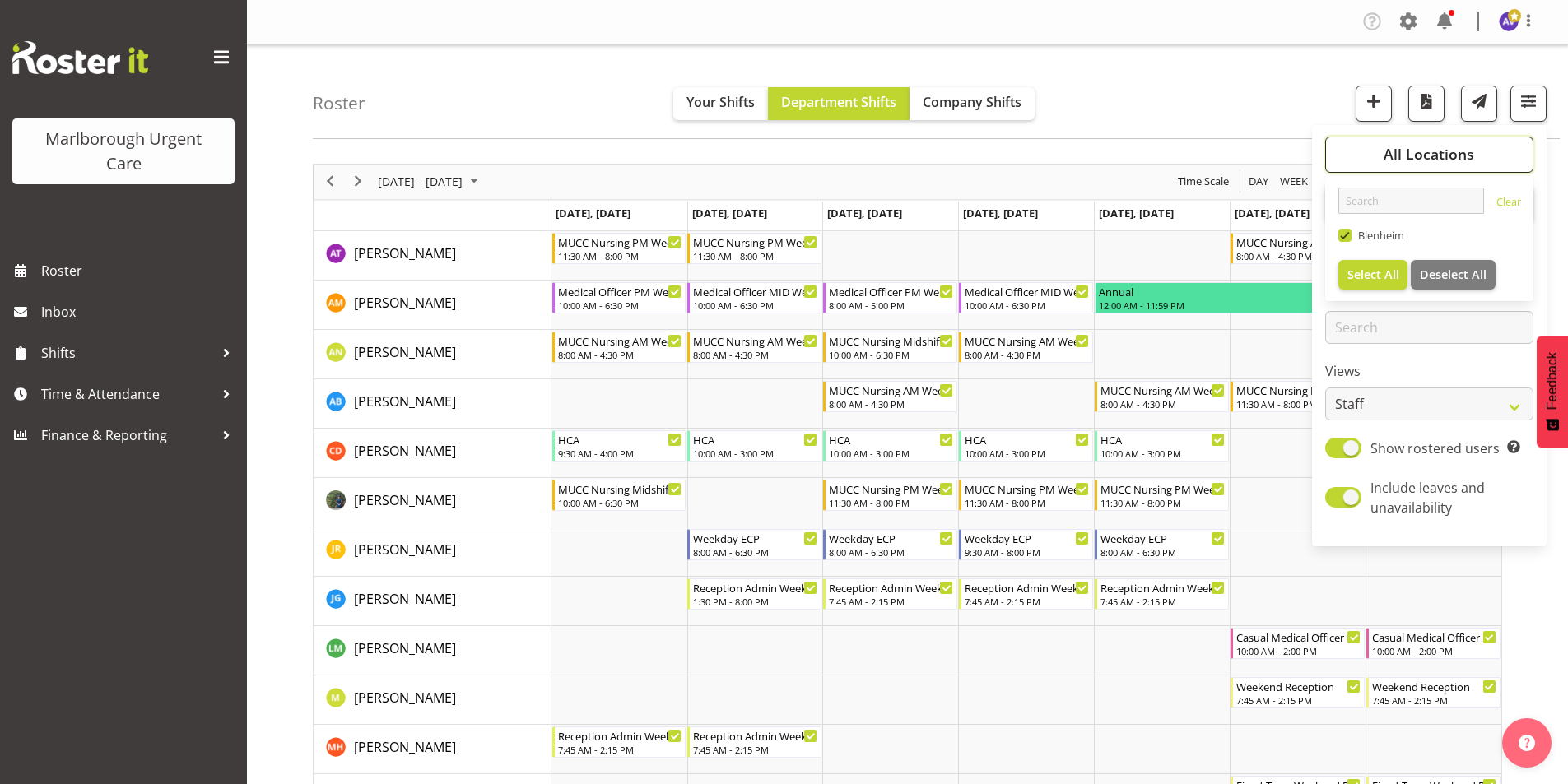
click at [1430, 160] on span "All Locations" at bounding box center [1428, 153] width 91 height 19
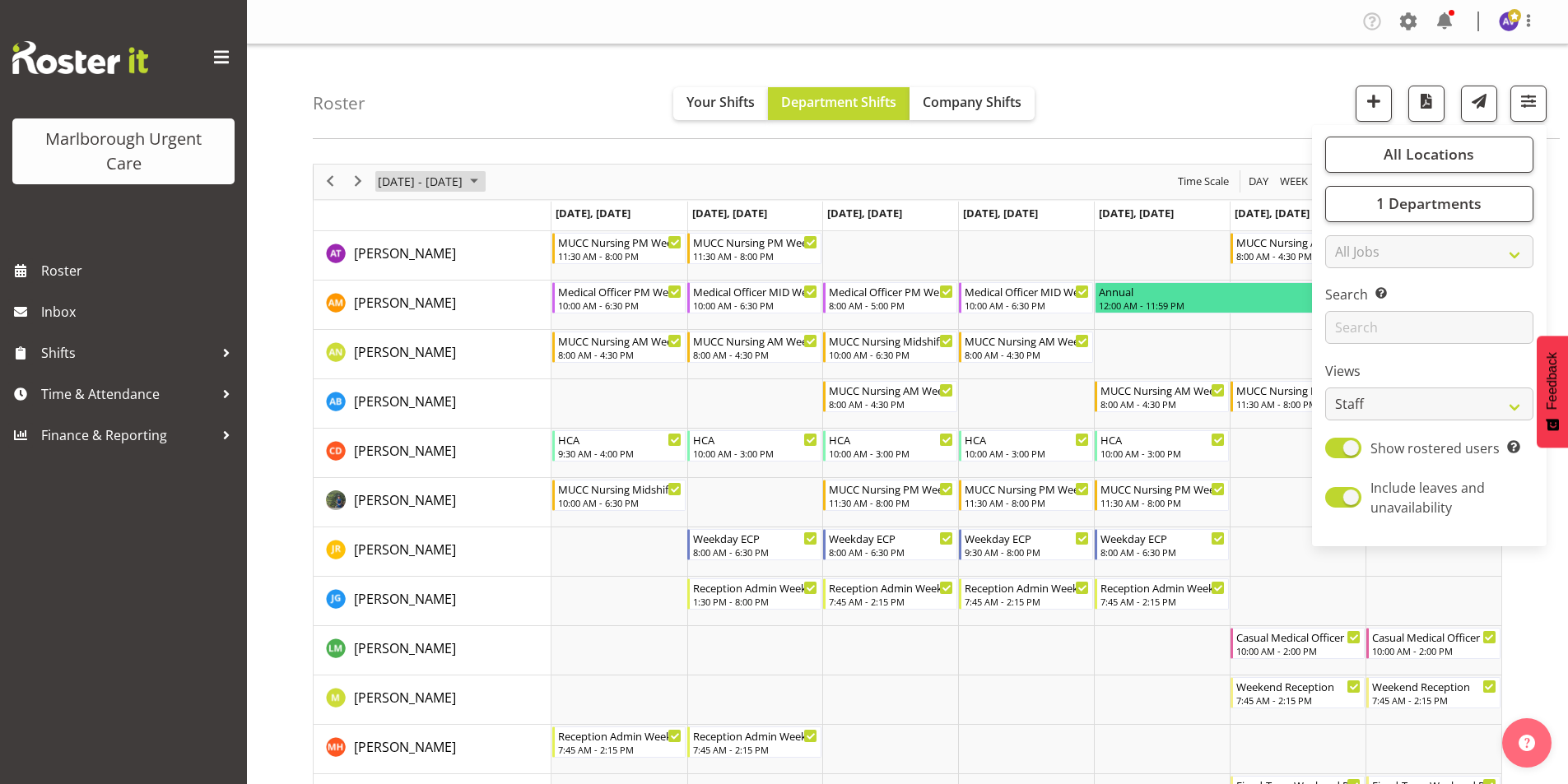
click at [411, 174] on span "[DATE] - [DATE]" at bounding box center [420, 181] width 88 height 20
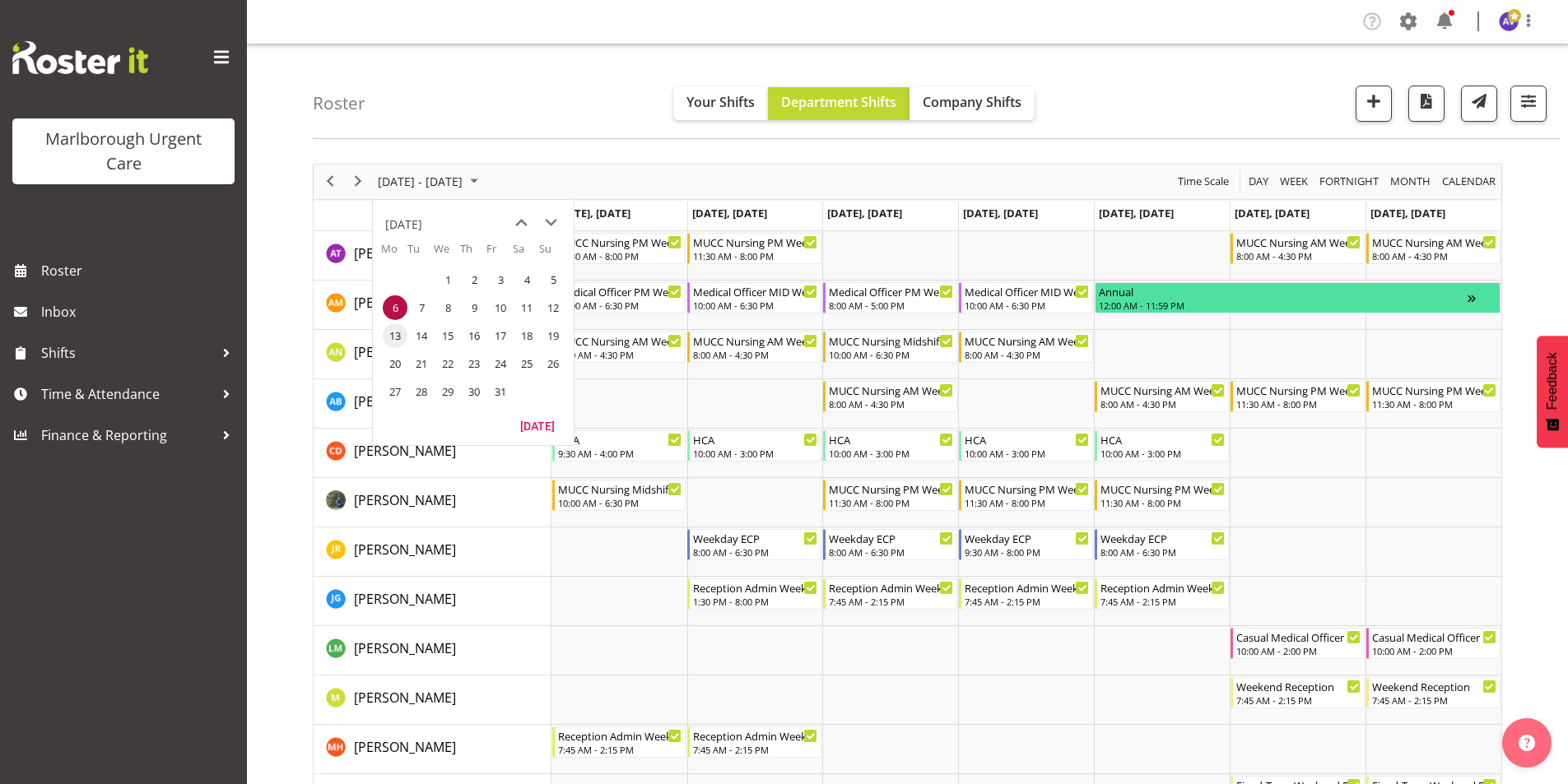
click at [403, 329] on span "13" at bounding box center [395, 336] width 25 height 25
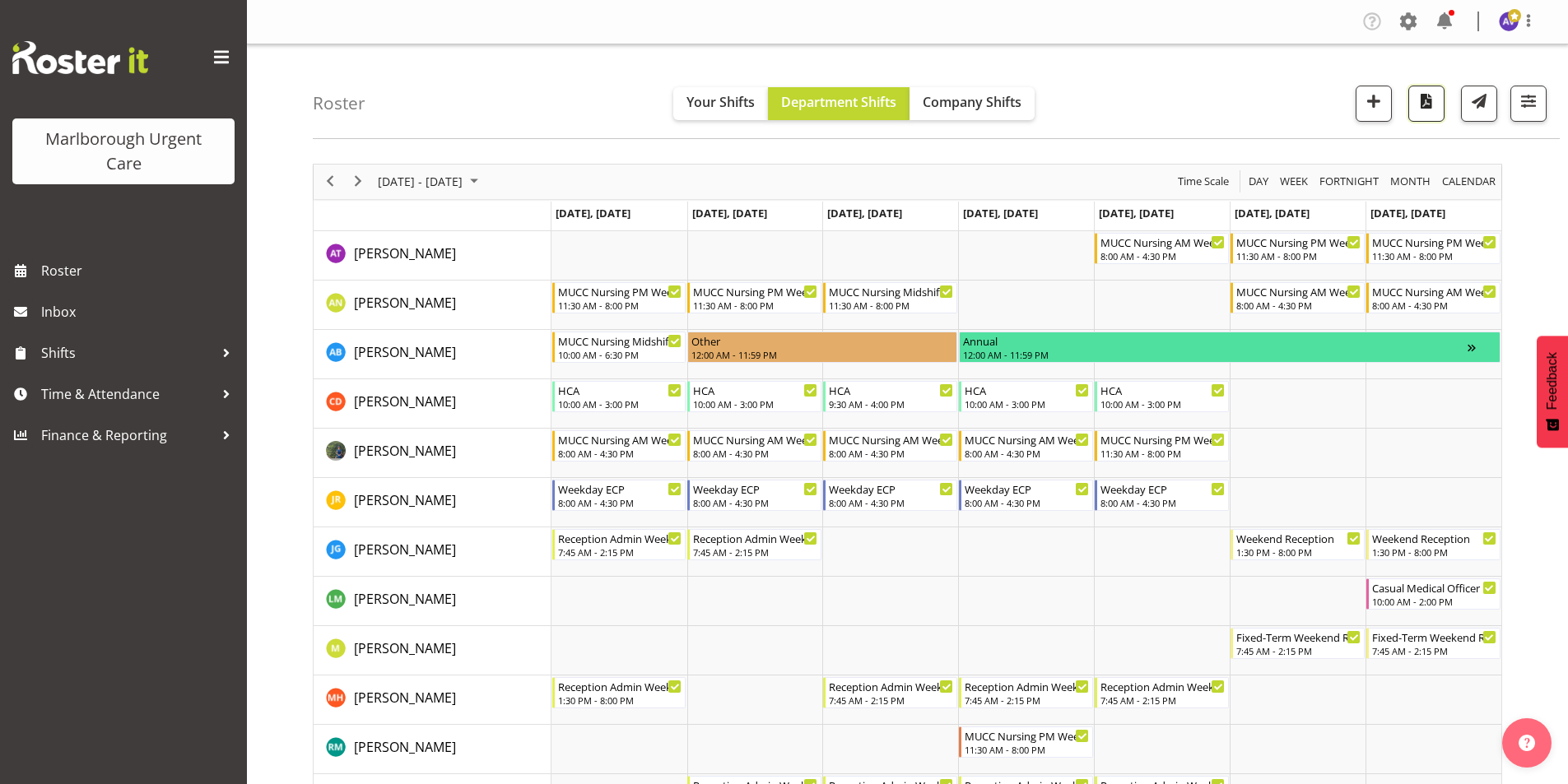
click at [1434, 99] on span "button" at bounding box center [1426, 101] width 21 height 21
click at [410, 180] on span "[DATE] - [DATE]" at bounding box center [420, 181] width 88 height 20
click at [397, 363] on span "20" at bounding box center [395, 364] width 25 height 25
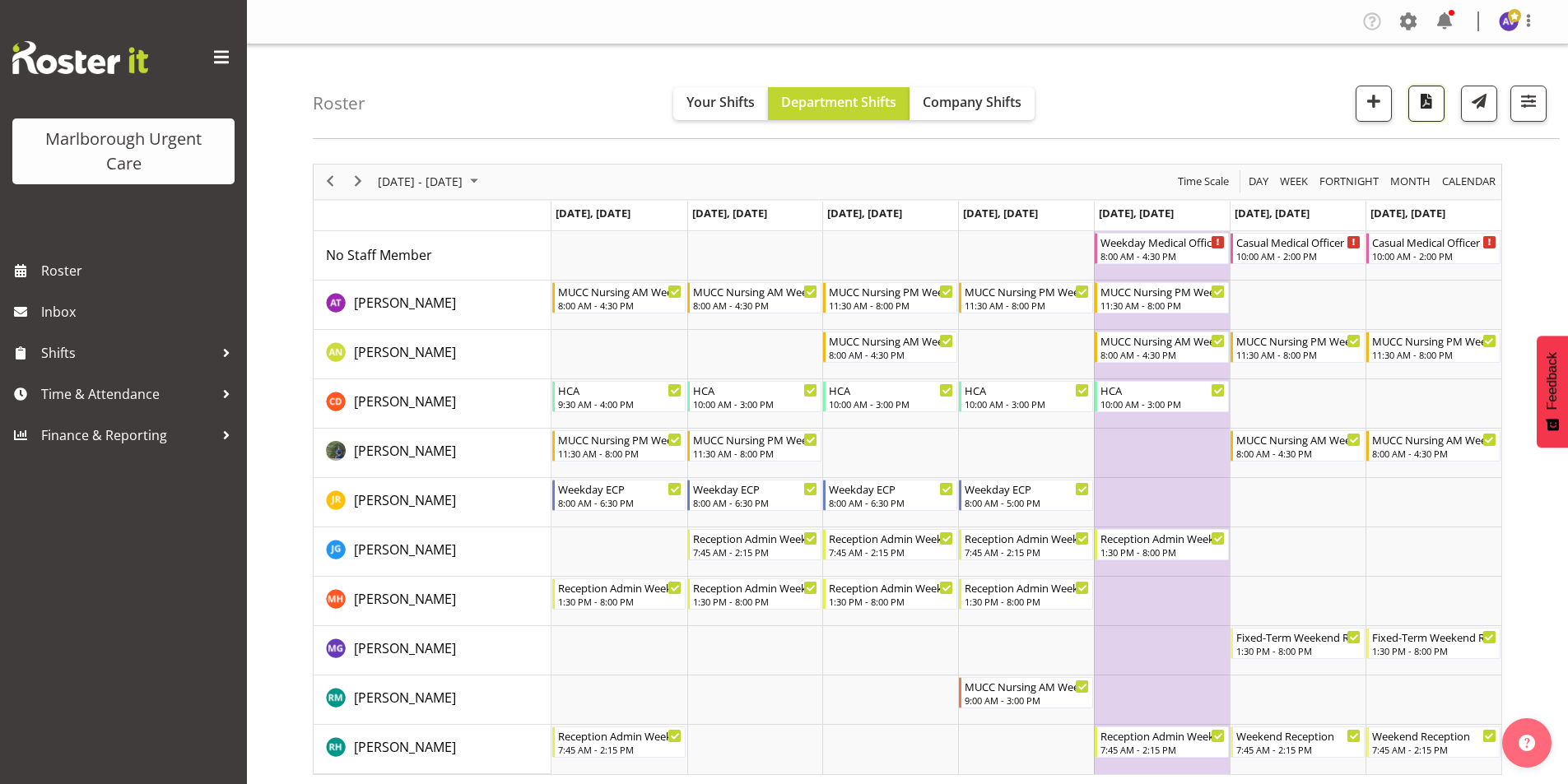
click at [1429, 104] on span "button" at bounding box center [1426, 101] width 21 height 21
click at [438, 178] on span "[DATE] - [DATE]" at bounding box center [420, 181] width 88 height 20
click at [534, 423] on button "[DATE]" at bounding box center [537, 425] width 56 height 23
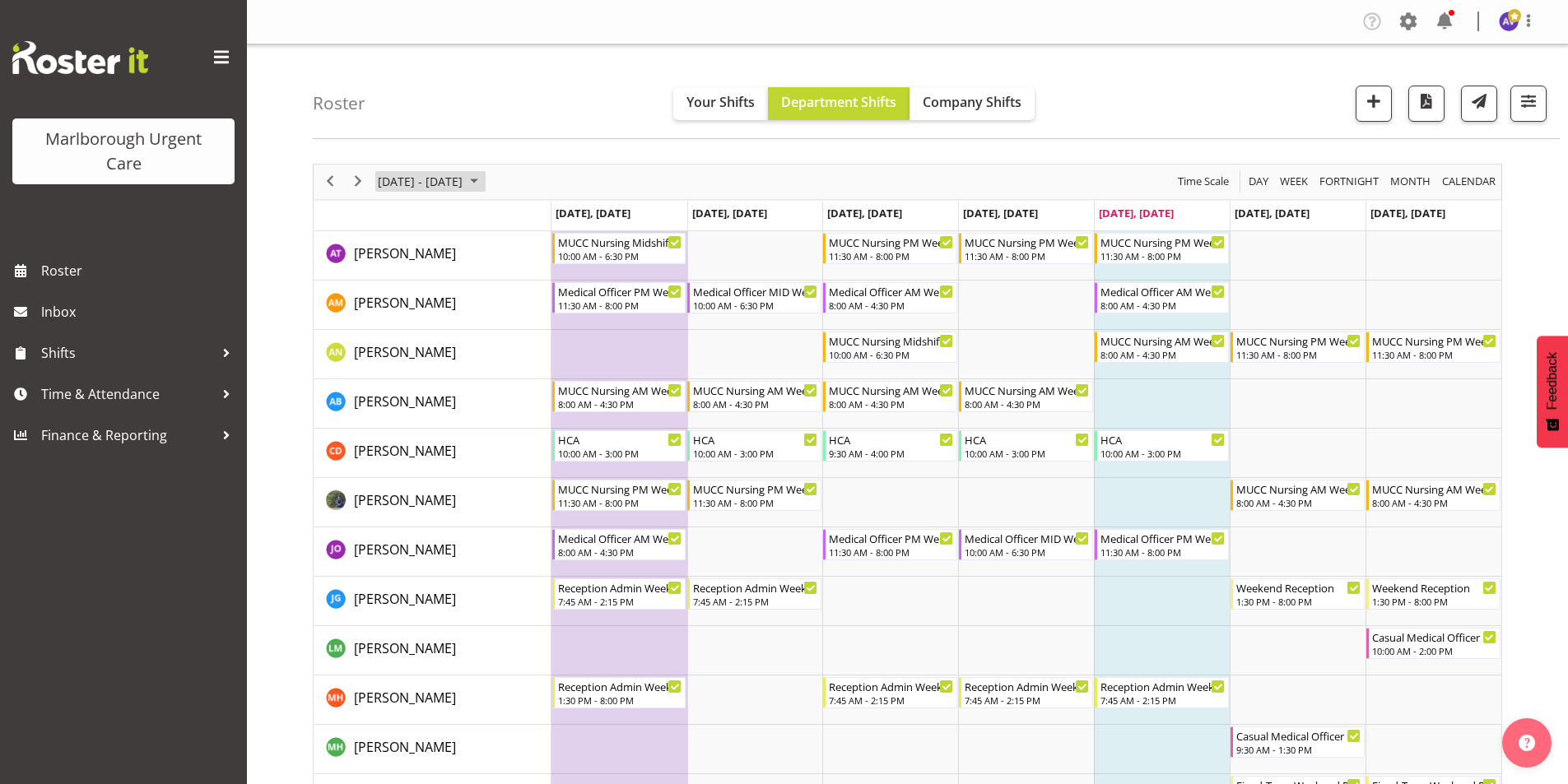
click at [432, 183] on span "[DATE] - [DATE]" at bounding box center [420, 181] width 88 height 20
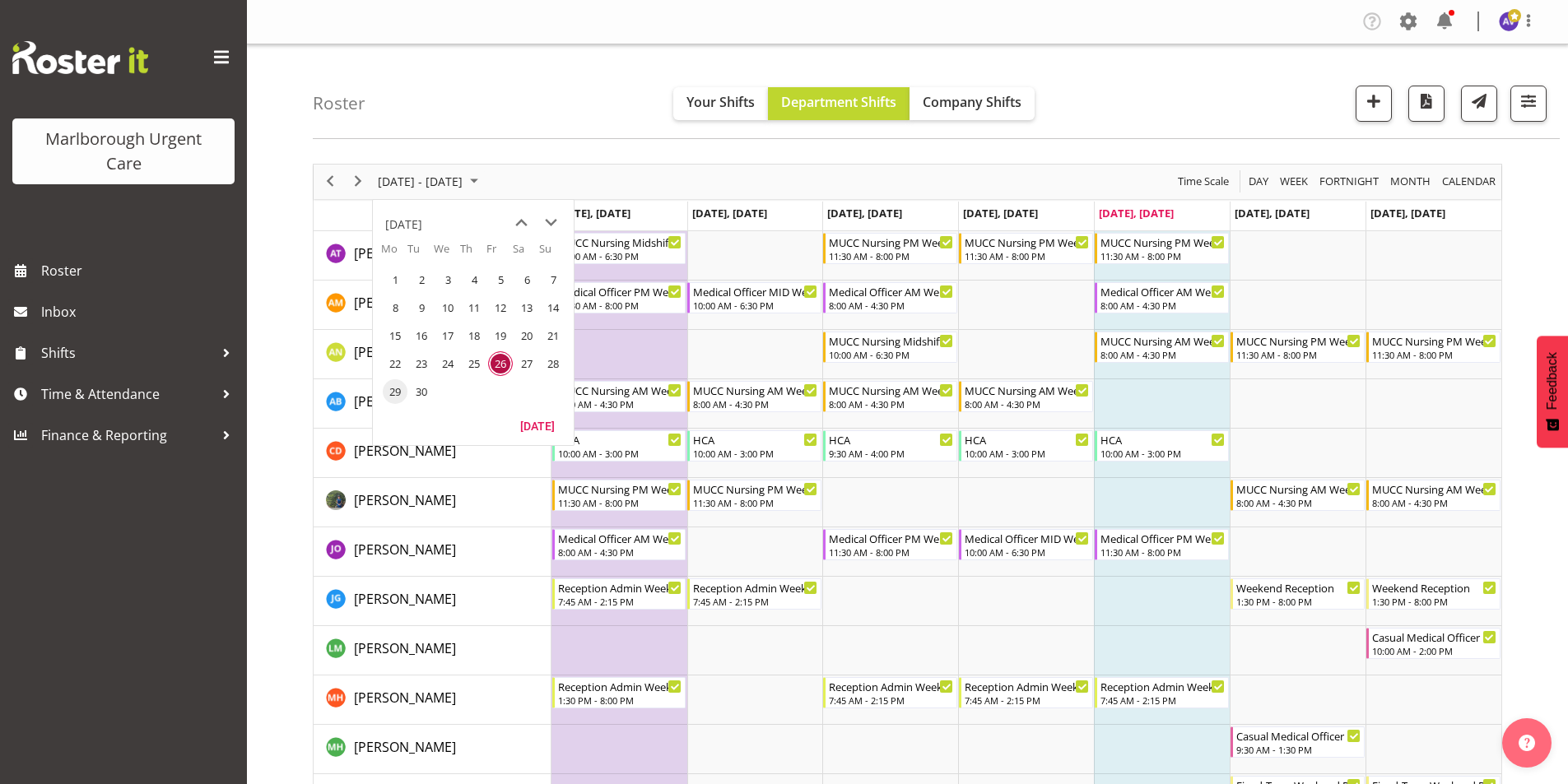
click at [389, 398] on span "29" at bounding box center [395, 392] width 25 height 25
